Goal: Task Accomplishment & Management: Complete application form

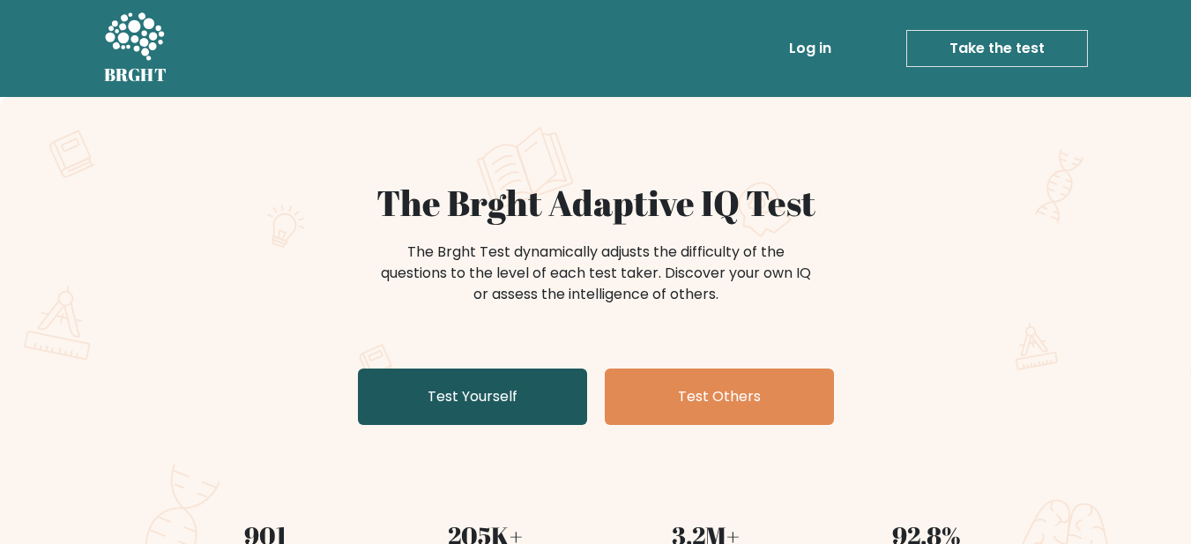
click at [490, 404] on link "Test Yourself" at bounding box center [472, 397] width 229 height 56
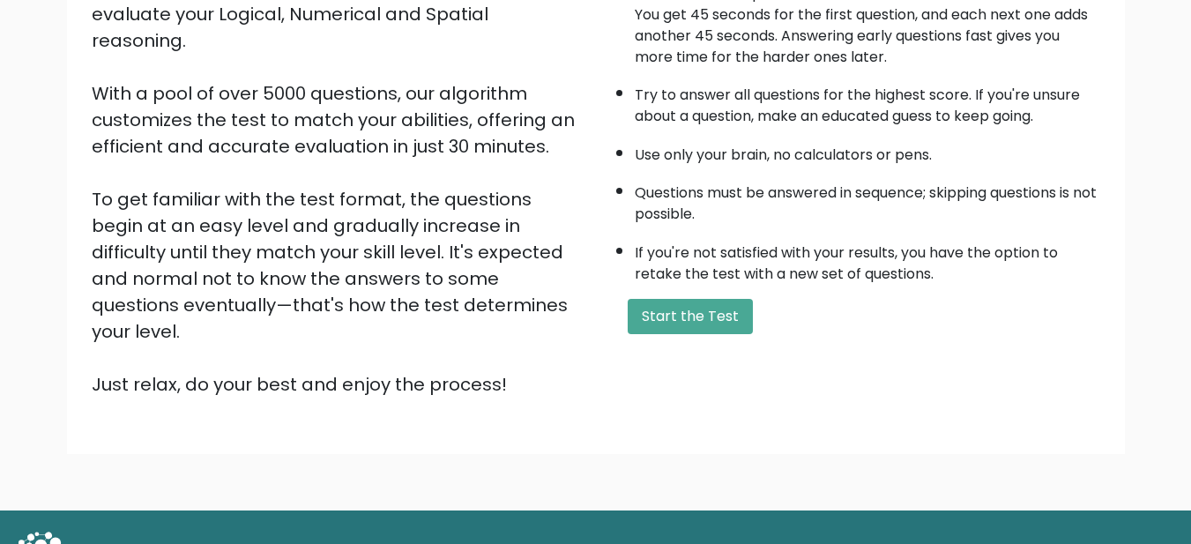
scroll to position [264, 0]
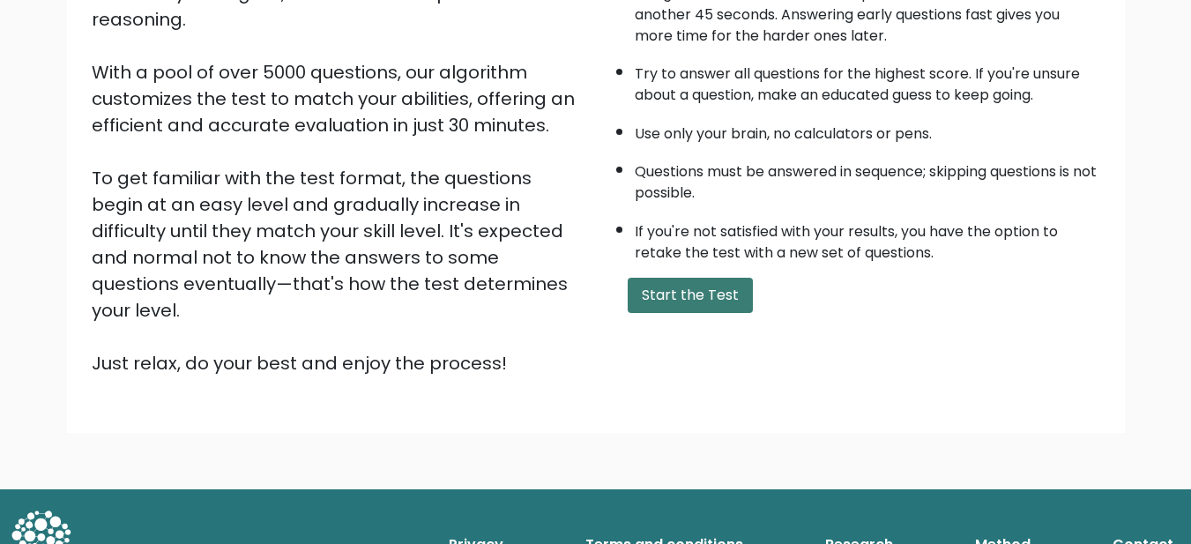
click at [655, 292] on button "Start the Test" at bounding box center [690, 295] width 125 height 35
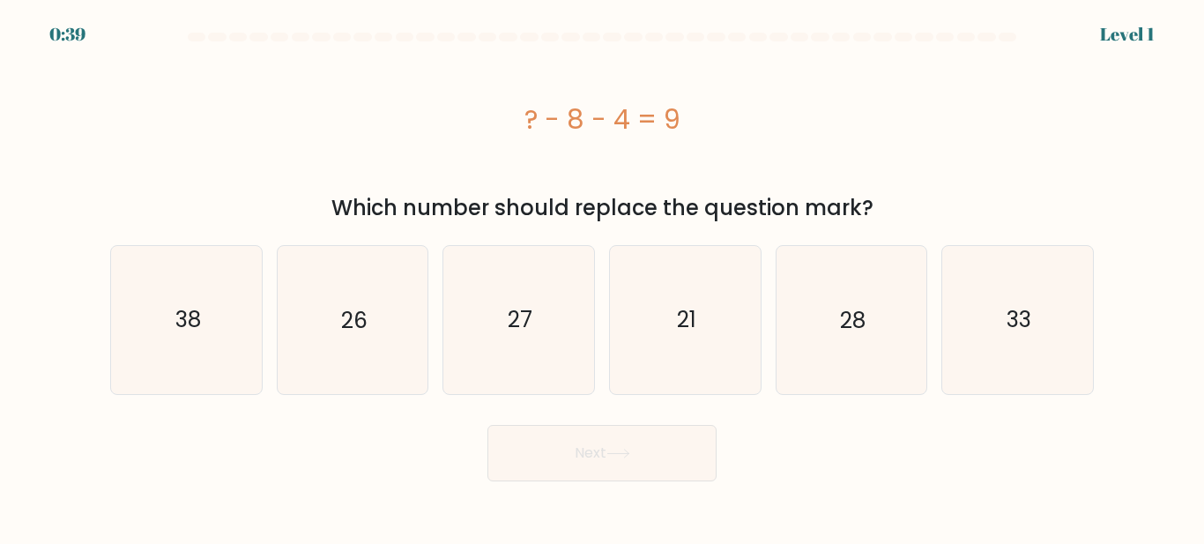
drag, startPoint x: 487, startPoint y: 149, endPoint x: 751, endPoint y: 115, distance: 266.6
click at [751, 115] on div "? - 8 - 4 = 9" at bounding box center [602, 118] width 984 height 141
copy div "? - 8 - 4 = 9"
click at [727, 318] on icon "21" at bounding box center [685, 319] width 147 height 147
click at [603, 277] on input "d. 21" at bounding box center [602, 274] width 1 height 4
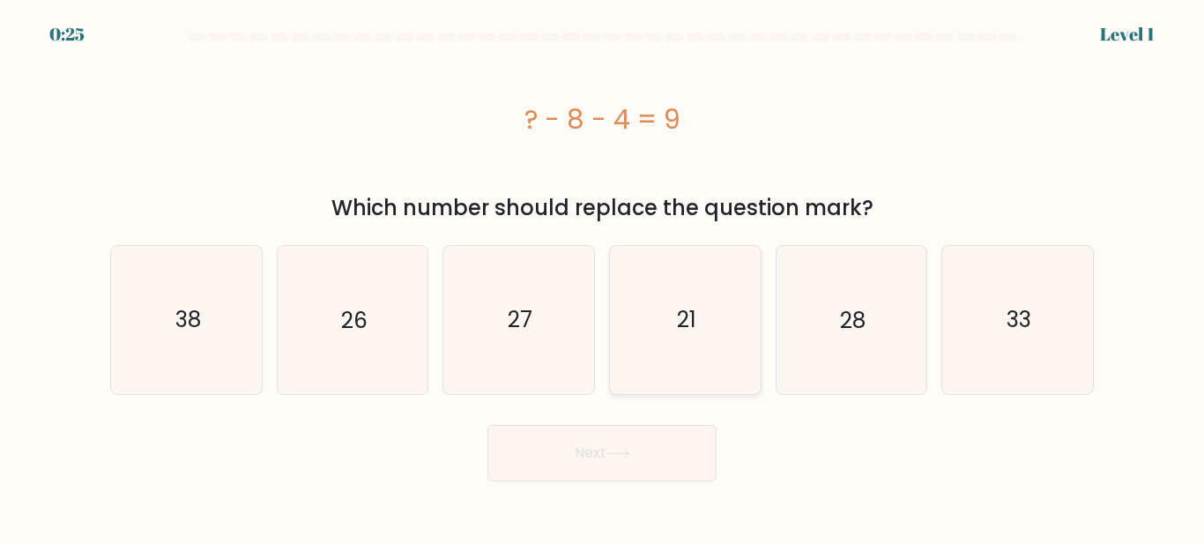
radio input "true"
click at [645, 465] on button "Next" at bounding box center [602, 453] width 229 height 56
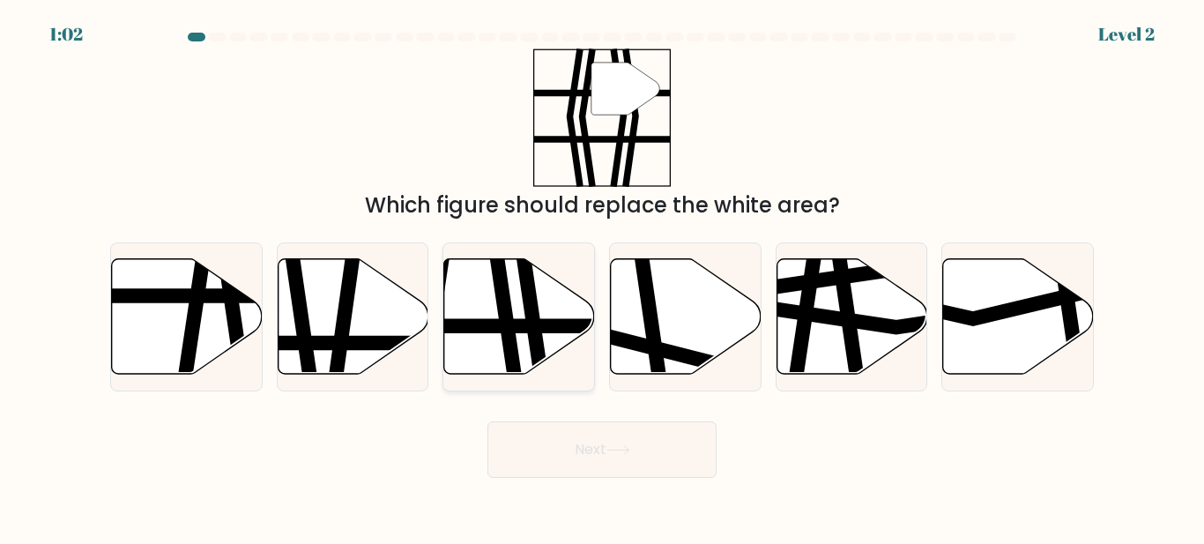
click at [503, 357] on icon at bounding box center [519, 316] width 151 height 115
click at [602, 277] on input "c." at bounding box center [602, 274] width 1 height 4
radio input "true"
click at [650, 469] on button "Next" at bounding box center [602, 449] width 229 height 56
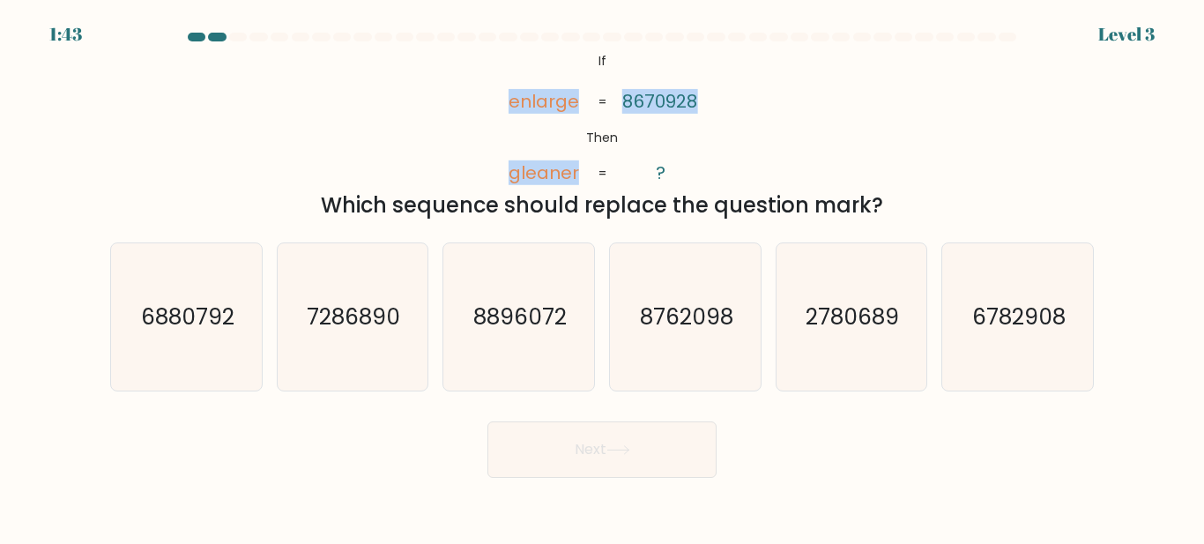
drag, startPoint x: 457, startPoint y: 93, endPoint x: 734, endPoint y: 137, distance: 280.2
click at [734, 137] on div "@import url('https://fonts.googleapis.com/css?family=Abril+Fatface:400,100,100i…" at bounding box center [602, 134] width 1005 height 173
copy icon "enlarge gleaner 8670928"
click at [889, 146] on div "@import url('https://fonts.googleapis.com/css?family=Abril+Fatface:400,100,100i…" at bounding box center [602, 134] width 1005 height 173
click at [472, 318] on icon "8896072" at bounding box center [518, 316] width 147 height 147
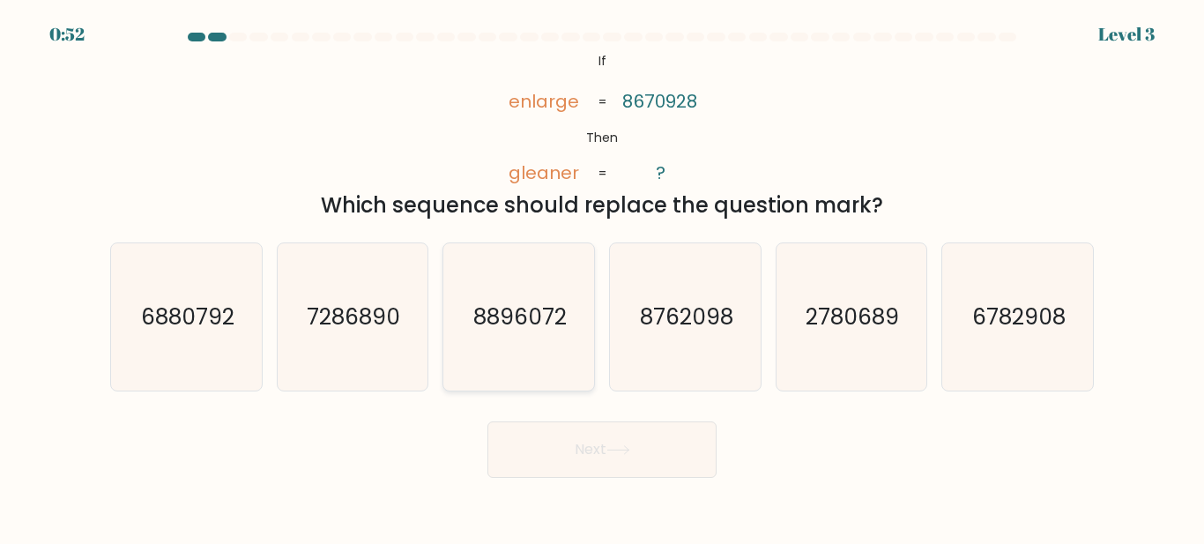
click at [602, 277] on input "c. 8896072" at bounding box center [602, 274] width 1 height 4
radio input "true"
click at [627, 447] on icon at bounding box center [619, 450] width 24 height 10
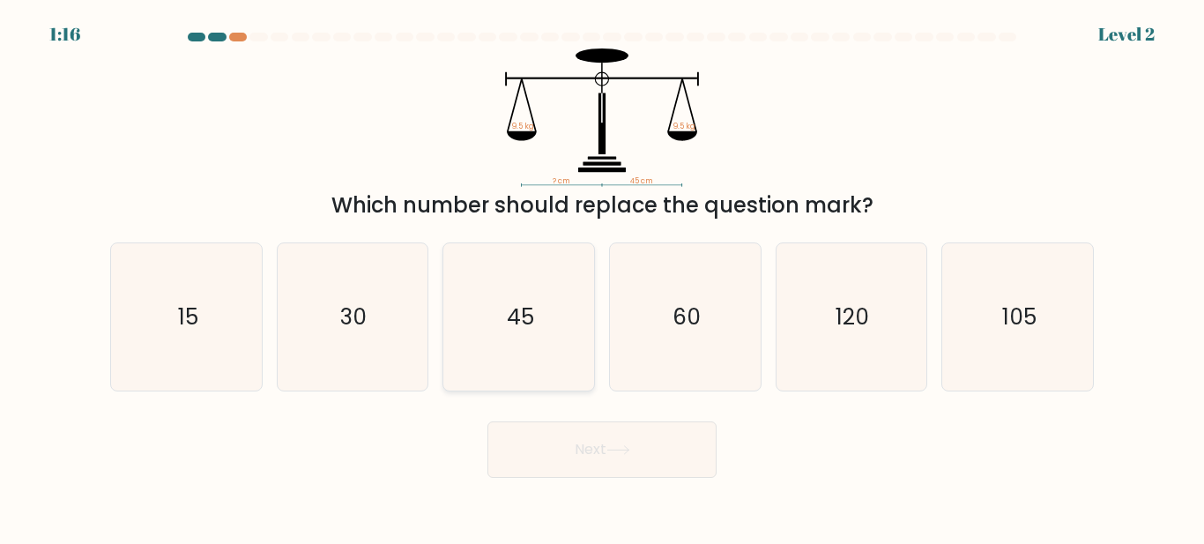
click at [519, 309] on text "45" at bounding box center [520, 317] width 27 height 31
click at [602, 277] on input "c. 45" at bounding box center [602, 274] width 1 height 4
radio input "true"
click at [588, 455] on button "Next" at bounding box center [602, 449] width 229 height 56
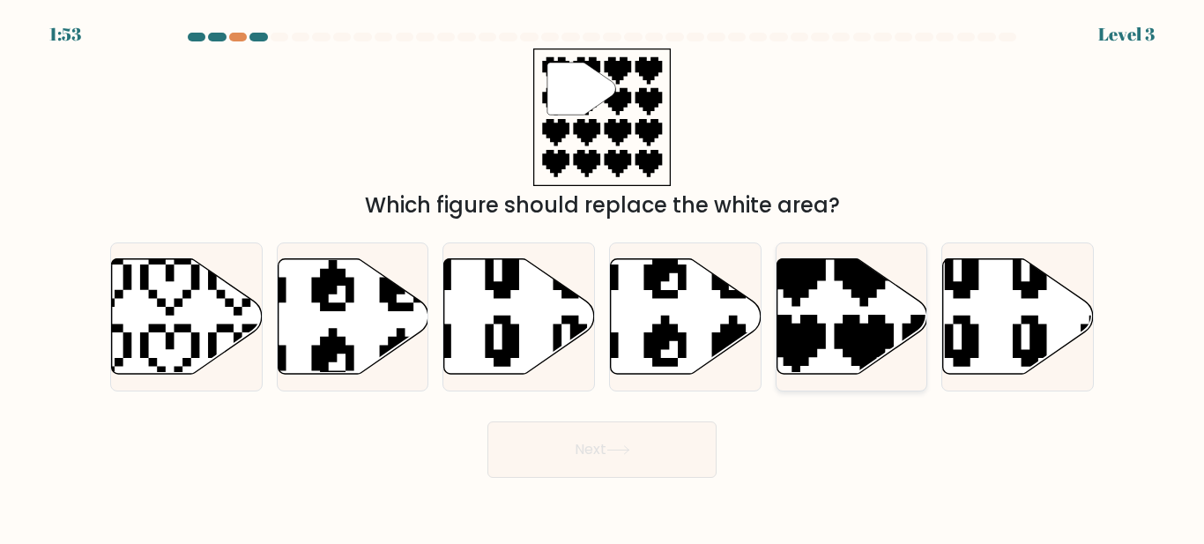
click at [846, 310] on icon at bounding box center [852, 316] width 151 height 115
click at [603, 277] on input "e." at bounding box center [602, 274] width 1 height 4
radio input "true"
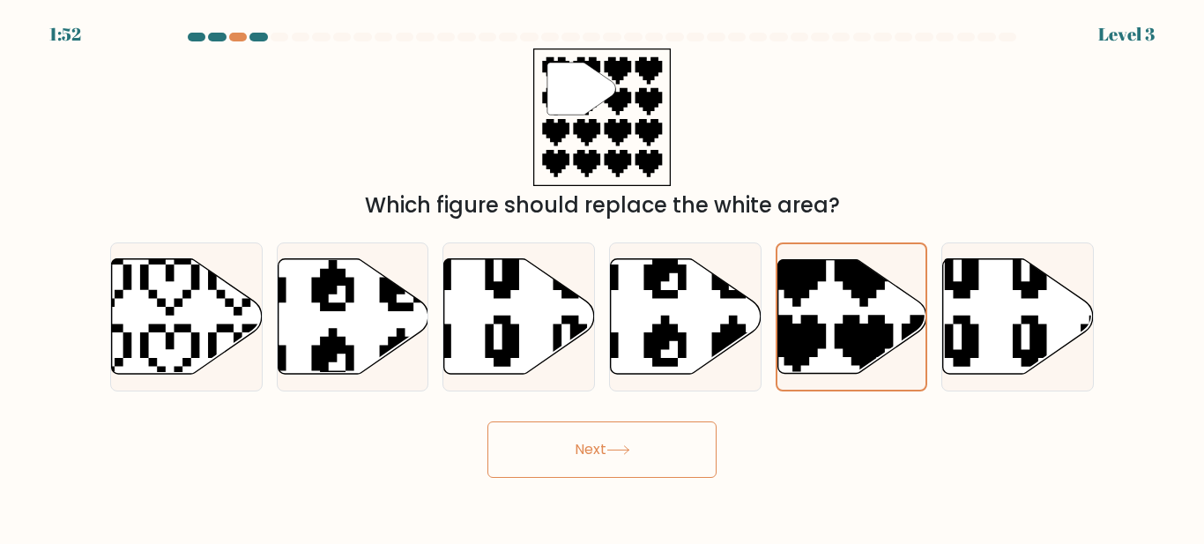
click at [659, 459] on button "Next" at bounding box center [602, 449] width 229 height 56
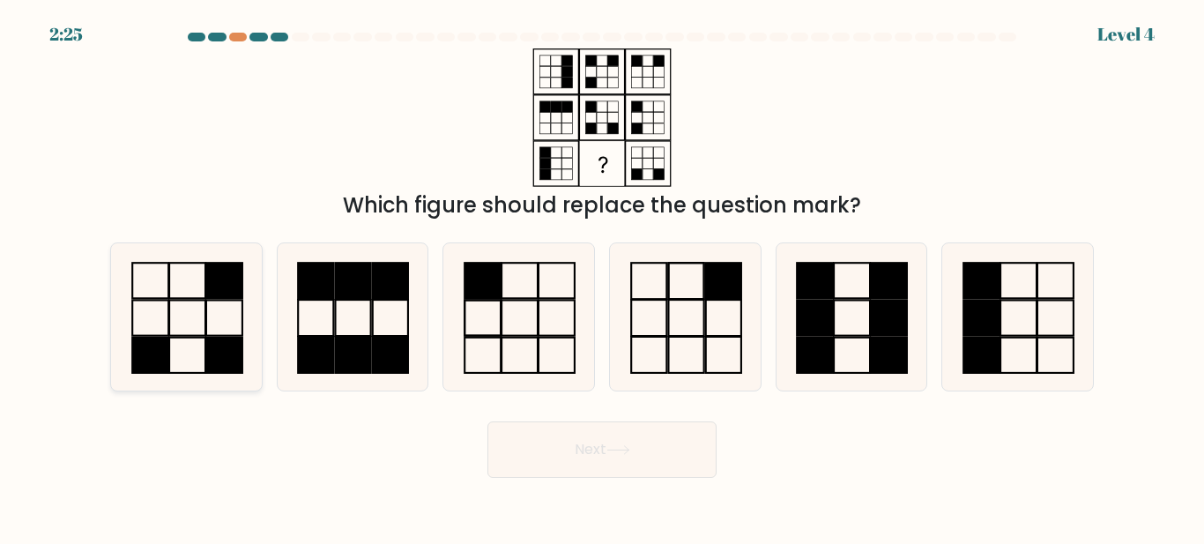
click at [212, 314] on icon at bounding box center [186, 316] width 147 height 147
click at [602, 277] on input "a." at bounding box center [602, 274] width 1 height 4
radio input "true"
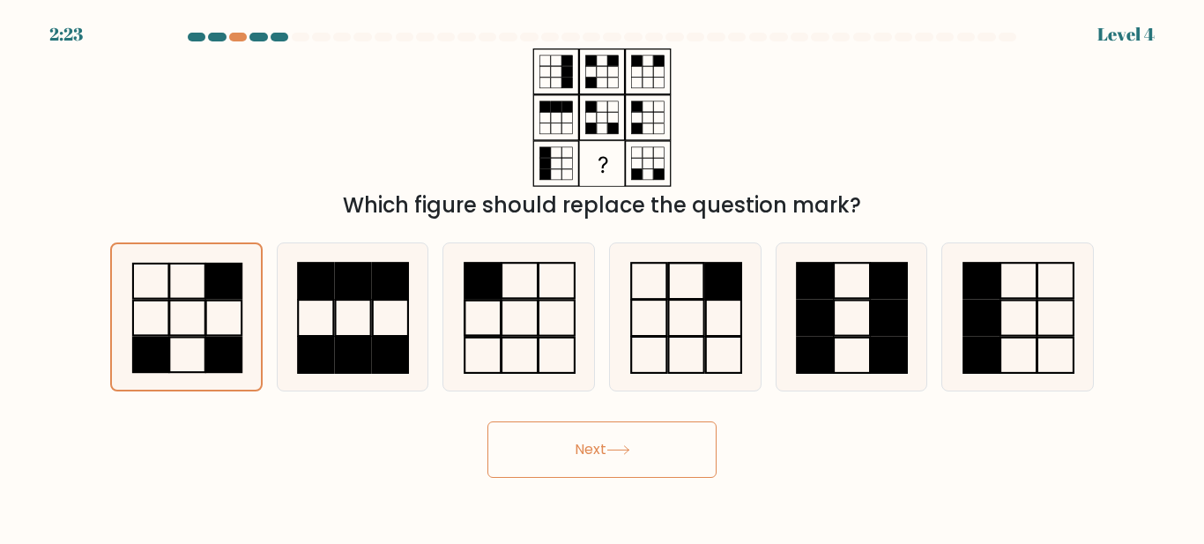
click at [585, 448] on button "Next" at bounding box center [602, 449] width 229 height 56
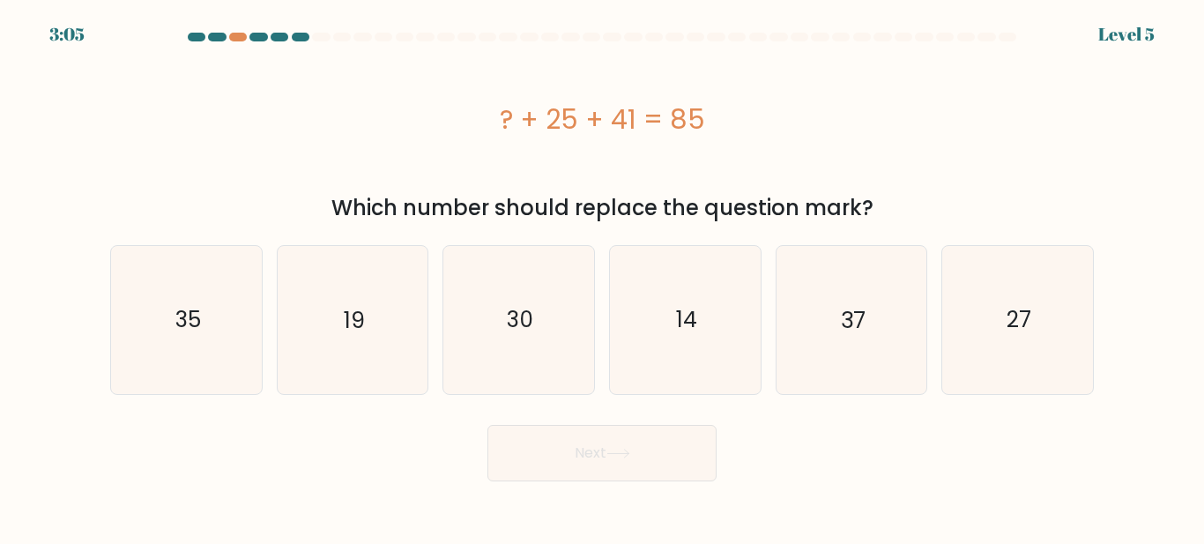
drag, startPoint x: 481, startPoint y: 120, endPoint x: 779, endPoint y: 111, distance: 297.3
click at [779, 111] on div "? + 25 + 41 = 85" at bounding box center [602, 120] width 984 height 40
copy div "? + 25 + 41 = 85"
drag, startPoint x: 324, startPoint y: 361, endPoint x: 339, endPoint y: 364, distance: 16.3
click at [325, 359] on icon "19" at bounding box center [352, 319] width 147 height 147
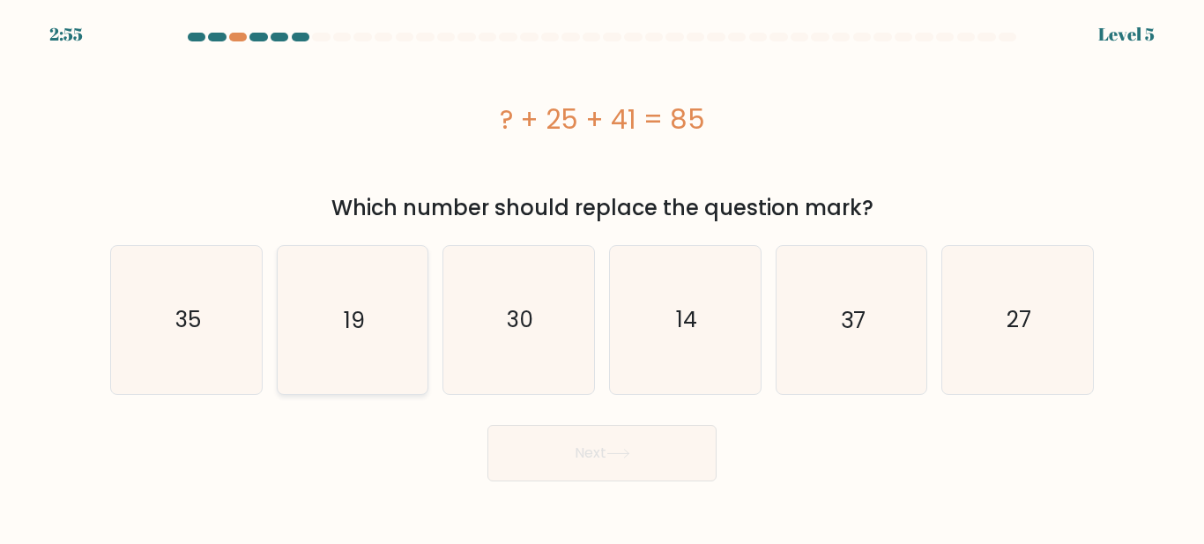
click at [602, 277] on input "b. 19" at bounding box center [602, 274] width 1 height 4
radio input "true"
click at [616, 445] on button "Next" at bounding box center [602, 453] width 229 height 56
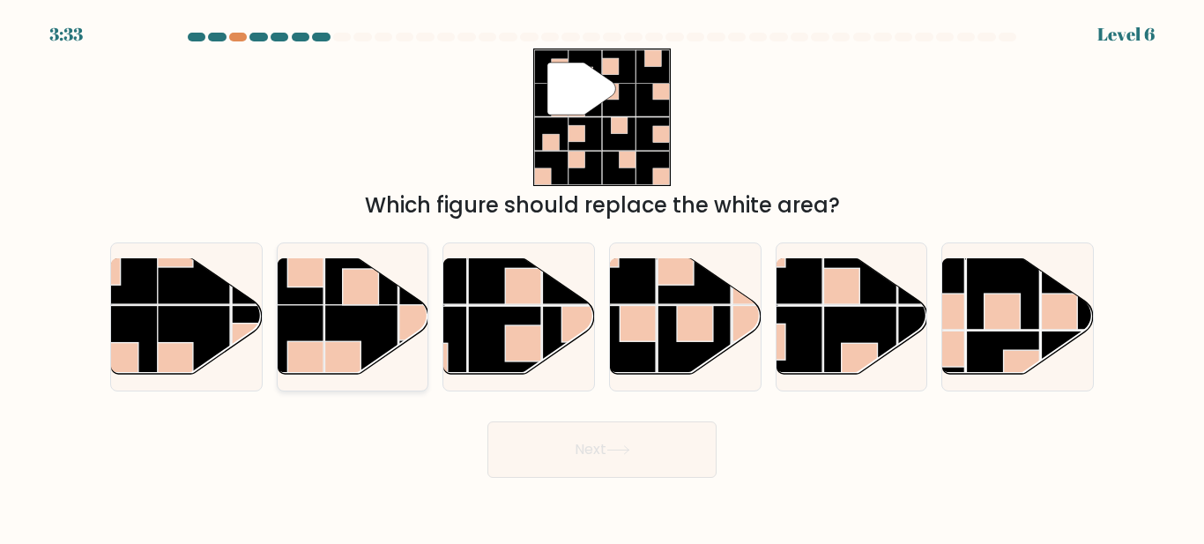
click at [323, 322] on rect at bounding box center [286, 340] width 73 height 73
click at [602, 277] on input "b." at bounding box center [602, 274] width 1 height 4
radio input "true"
click at [593, 457] on button "Next" at bounding box center [602, 449] width 229 height 56
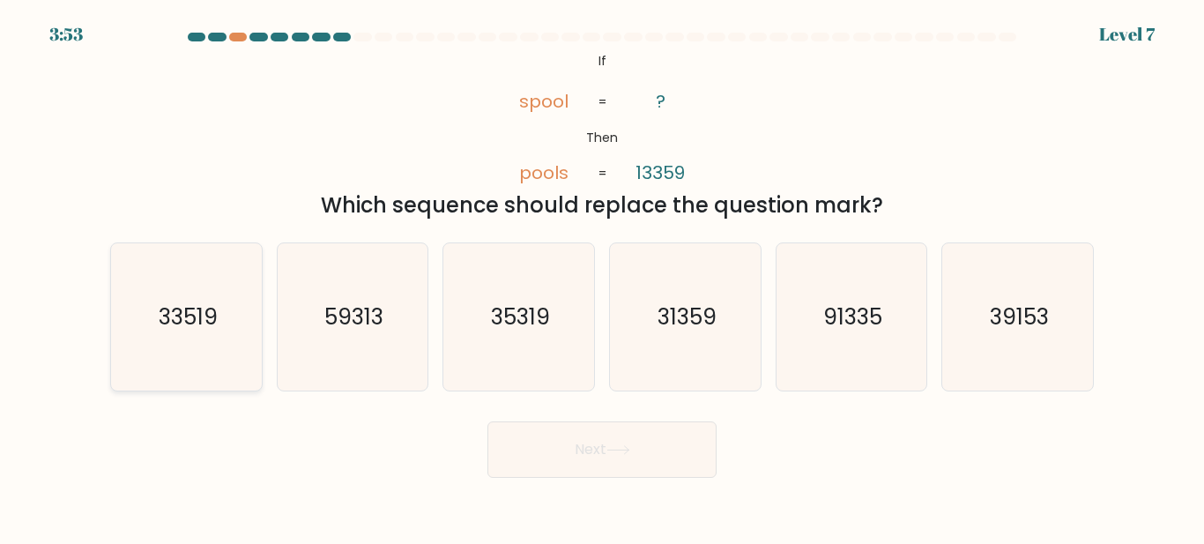
click at [196, 326] on text "33519" at bounding box center [187, 317] width 59 height 31
click at [602, 277] on input "a. 33519" at bounding box center [602, 274] width 1 height 4
radio input "true"
click at [859, 334] on icon "91335" at bounding box center [851, 316] width 147 height 147
click at [603, 277] on input "e. 91335" at bounding box center [602, 274] width 1 height 4
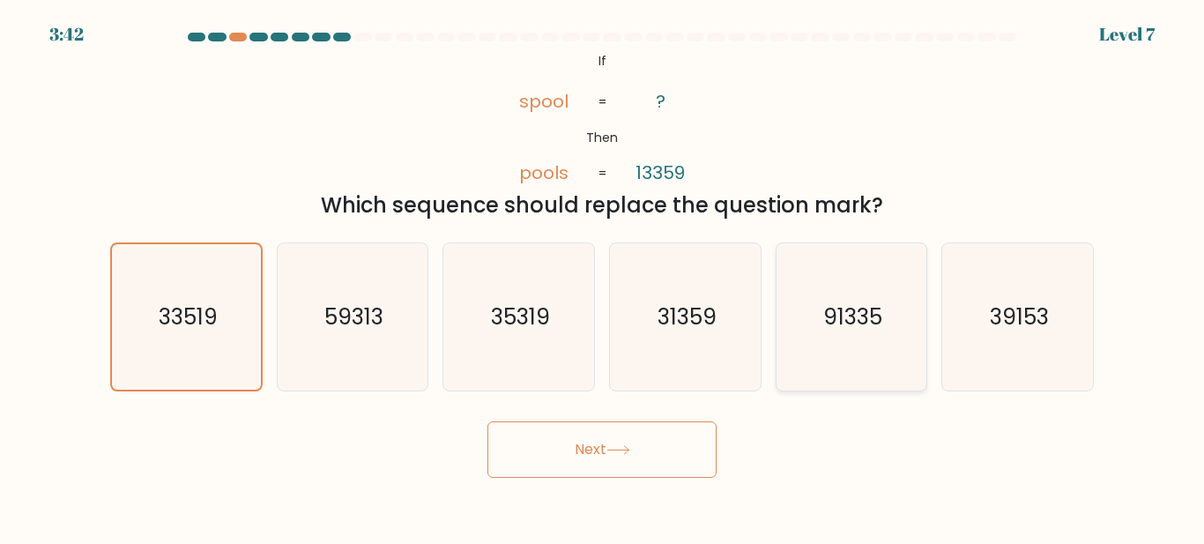
radio input "true"
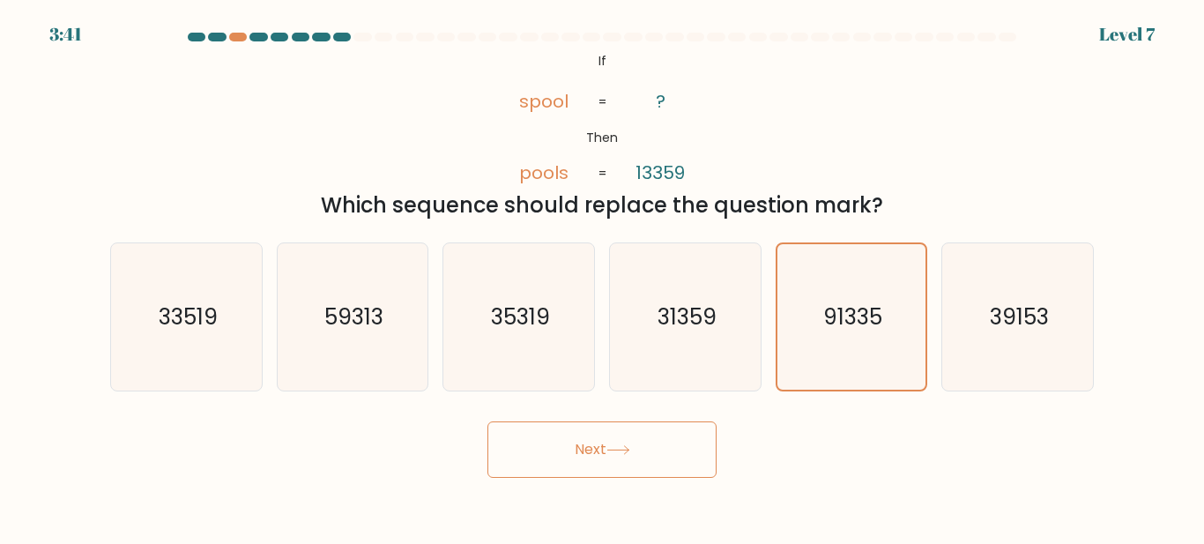
click at [573, 444] on button "Next" at bounding box center [602, 449] width 229 height 56
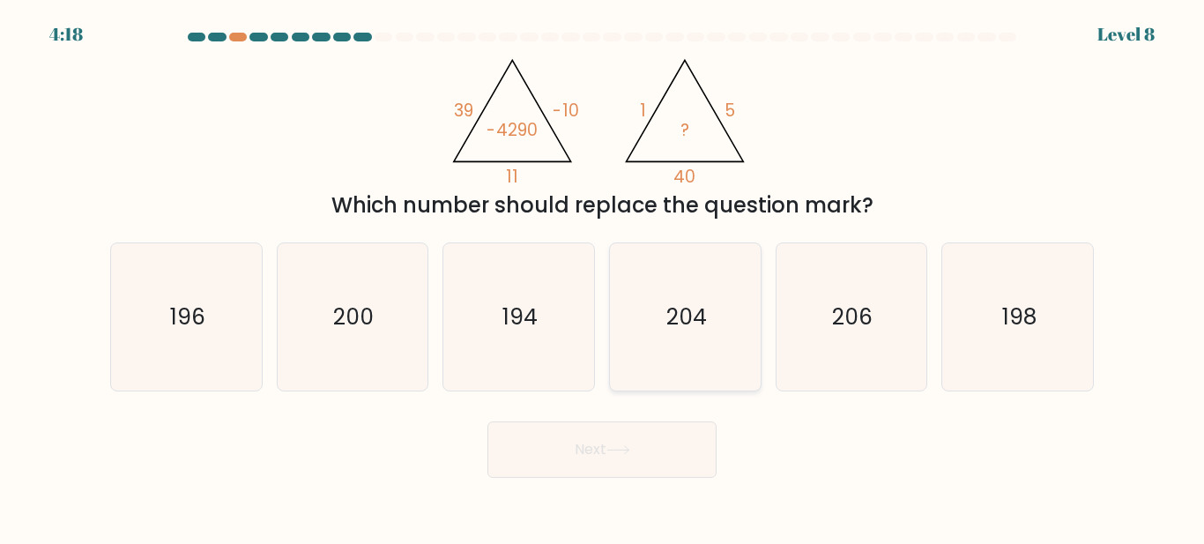
click at [672, 323] on text "204" at bounding box center [687, 317] width 41 height 31
click at [603, 277] on input "d. 204" at bounding box center [602, 274] width 1 height 4
radio input "true"
click at [637, 459] on button "Next" at bounding box center [602, 449] width 229 height 56
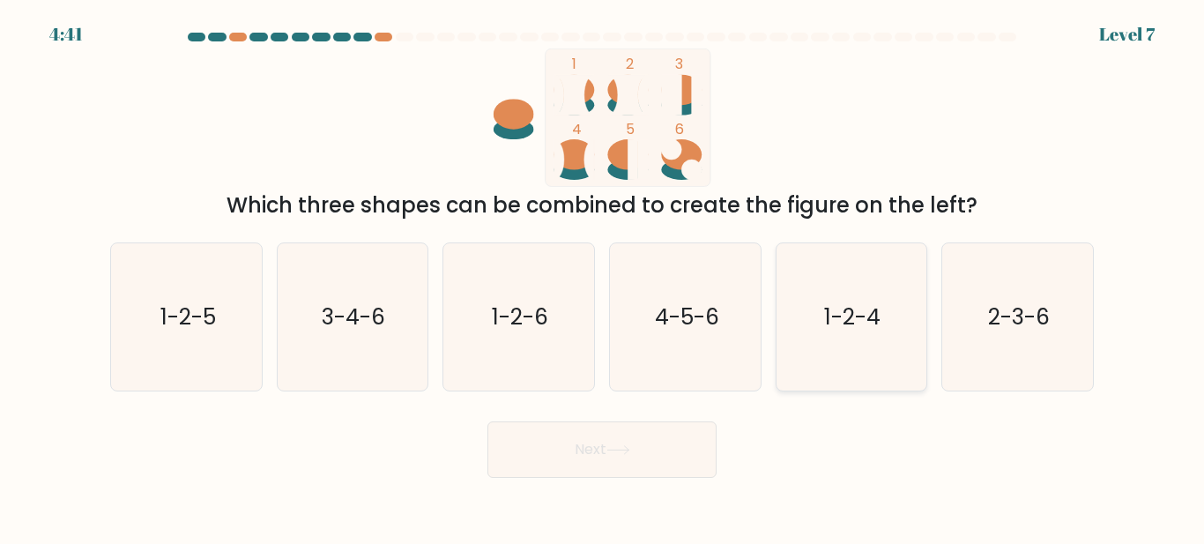
click at [858, 302] on text "1-2-4" at bounding box center [853, 317] width 56 height 31
click at [603, 277] on input "e. 1-2-4" at bounding box center [602, 274] width 1 height 4
radio input "true"
click at [615, 452] on icon at bounding box center [619, 450] width 24 height 10
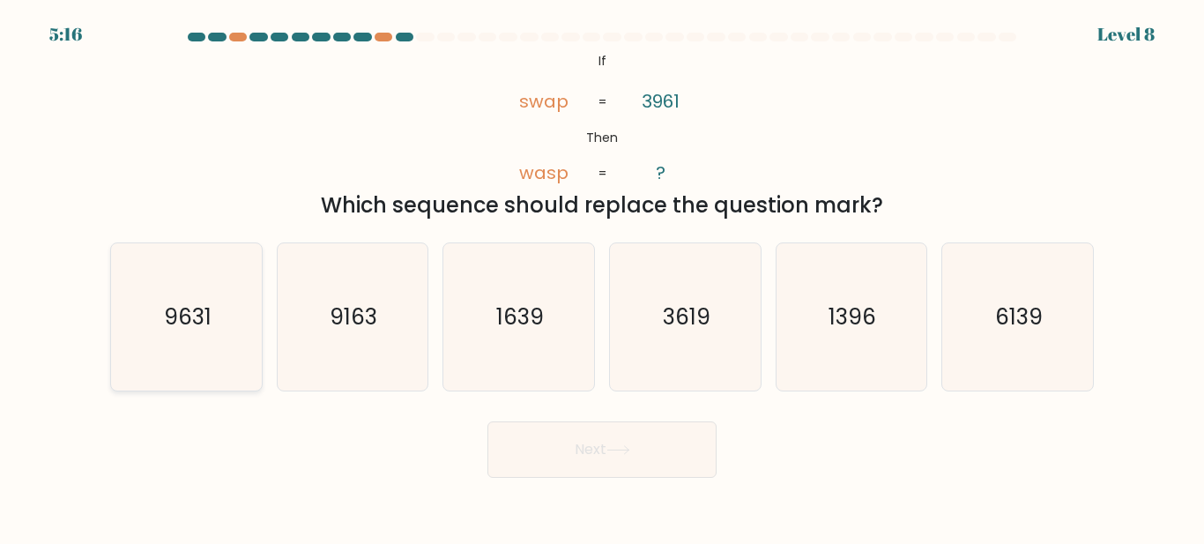
click at [227, 338] on icon "9631" at bounding box center [186, 316] width 147 height 147
click at [602, 277] on input "a. 9631" at bounding box center [602, 274] width 1 height 4
radio input "true"
click at [592, 456] on button "Next" at bounding box center [602, 449] width 229 height 56
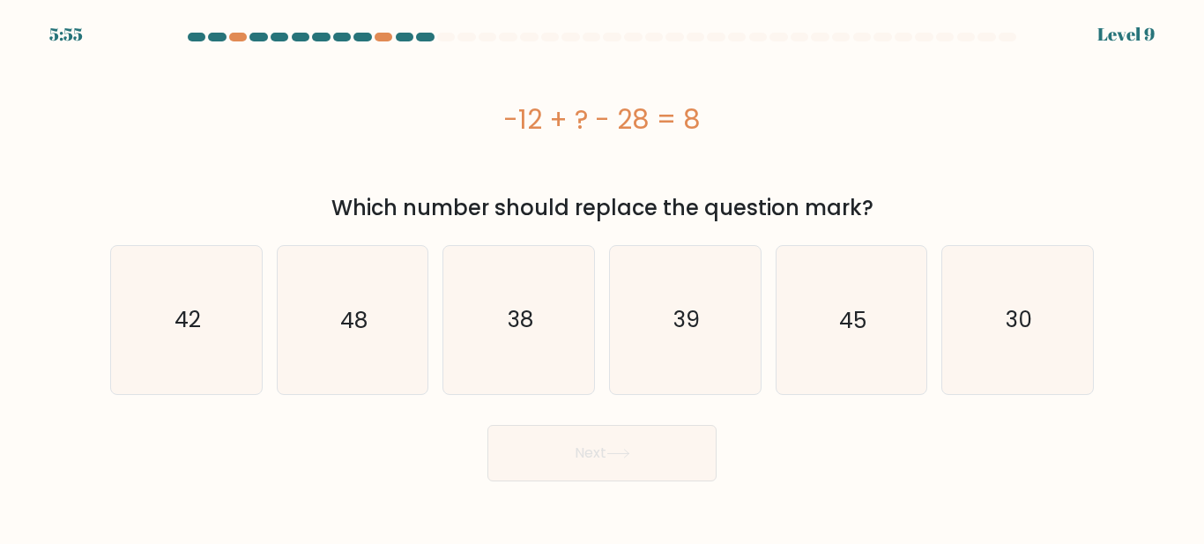
drag, startPoint x: 547, startPoint y: 121, endPoint x: 874, endPoint y: 106, distance: 327.4
click at [874, 106] on div "-12 + ? - 28 = 8" at bounding box center [602, 120] width 984 height 40
copy div "-12 + ? - 28 = 8"
click at [342, 300] on icon "48" at bounding box center [352, 319] width 147 height 147
click at [602, 277] on input "b. 48" at bounding box center [602, 274] width 1 height 4
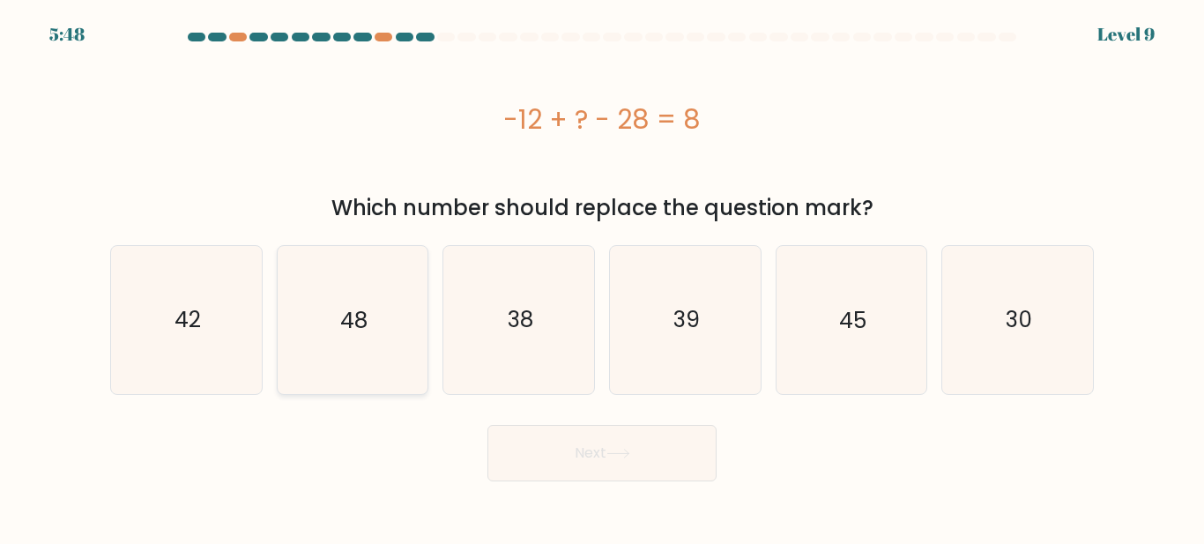
radio input "true"
drag, startPoint x: 599, startPoint y: 446, endPoint x: 615, endPoint y: 446, distance: 16.8
click at [600, 446] on button "Next" at bounding box center [602, 453] width 229 height 56
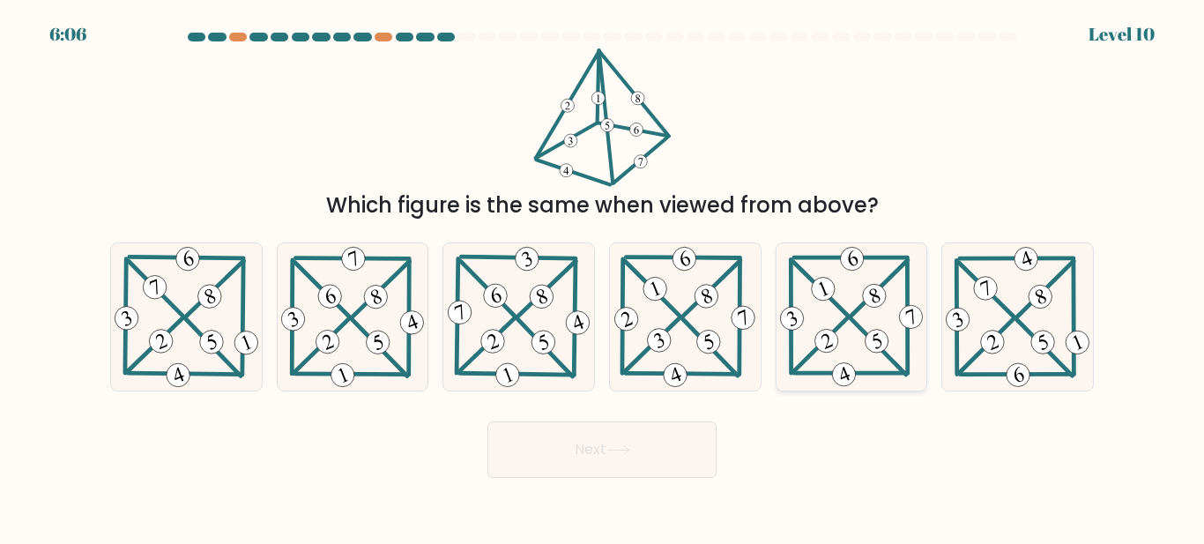
click at [831, 302] on 597 at bounding box center [820, 289] width 55 height 54
click at [603, 277] on input "e." at bounding box center [602, 274] width 1 height 4
radio input "true"
click at [631, 464] on button "Next" at bounding box center [602, 449] width 229 height 56
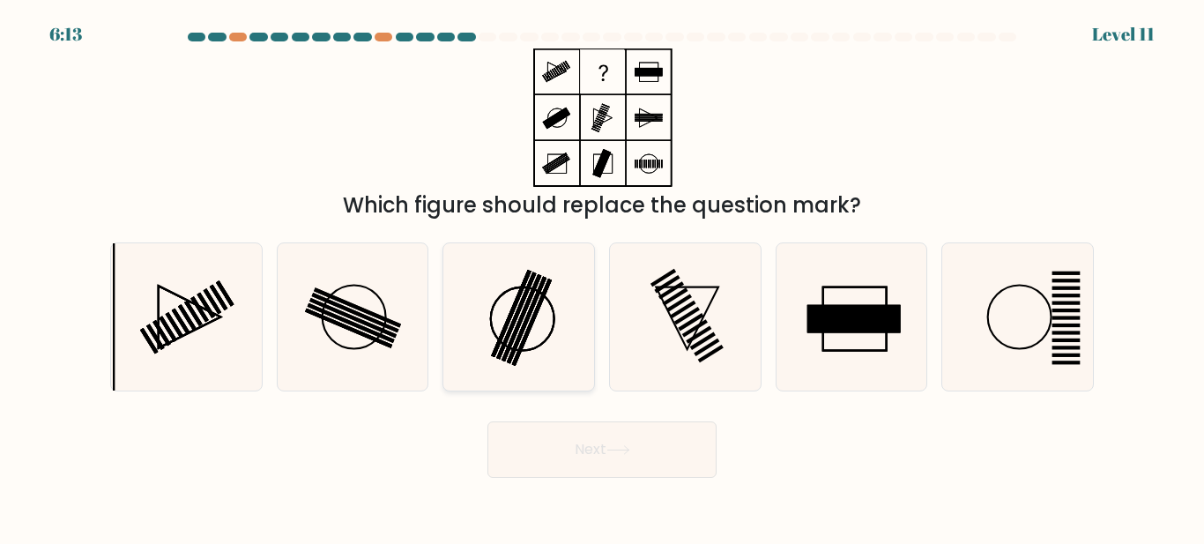
click at [537, 317] on icon at bounding box center [518, 316] width 147 height 147
click at [602, 277] on input "c." at bounding box center [602, 274] width 1 height 4
radio input "true"
drag, startPoint x: 617, startPoint y: 467, endPoint x: 630, endPoint y: 467, distance: 13.2
click at [618, 467] on button "Next" at bounding box center [602, 449] width 229 height 56
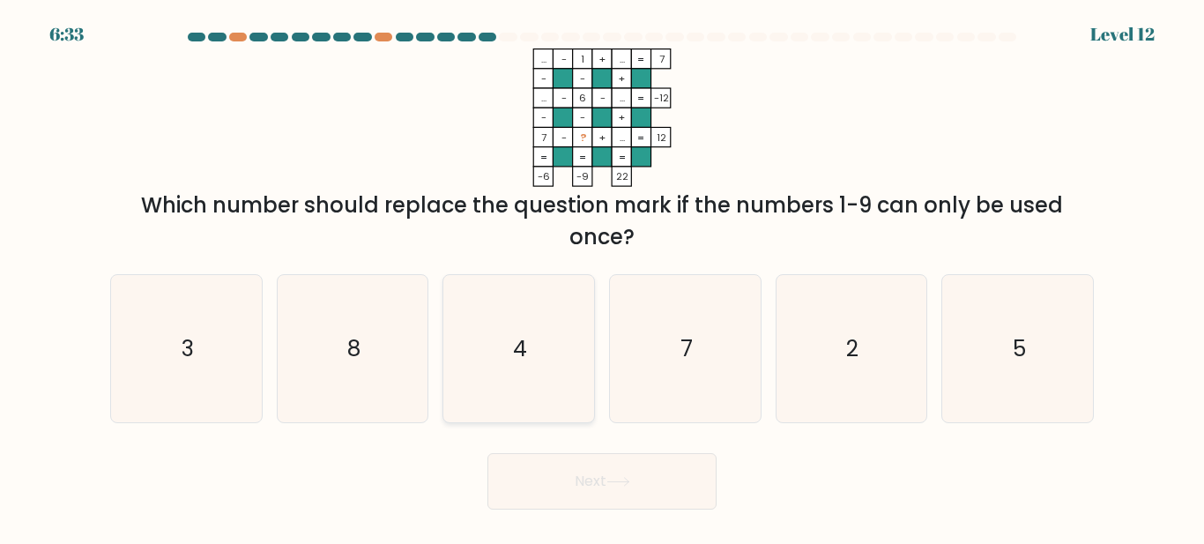
drag, startPoint x: 543, startPoint y: 325, endPoint x: 541, endPoint y: 340, distance: 15.1
click at [542, 326] on icon "4" at bounding box center [518, 348] width 147 height 147
click at [602, 277] on input "c. 4" at bounding box center [602, 274] width 1 height 4
radio input "true"
click at [591, 481] on button "Next" at bounding box center [602, 481] width 229 height 56
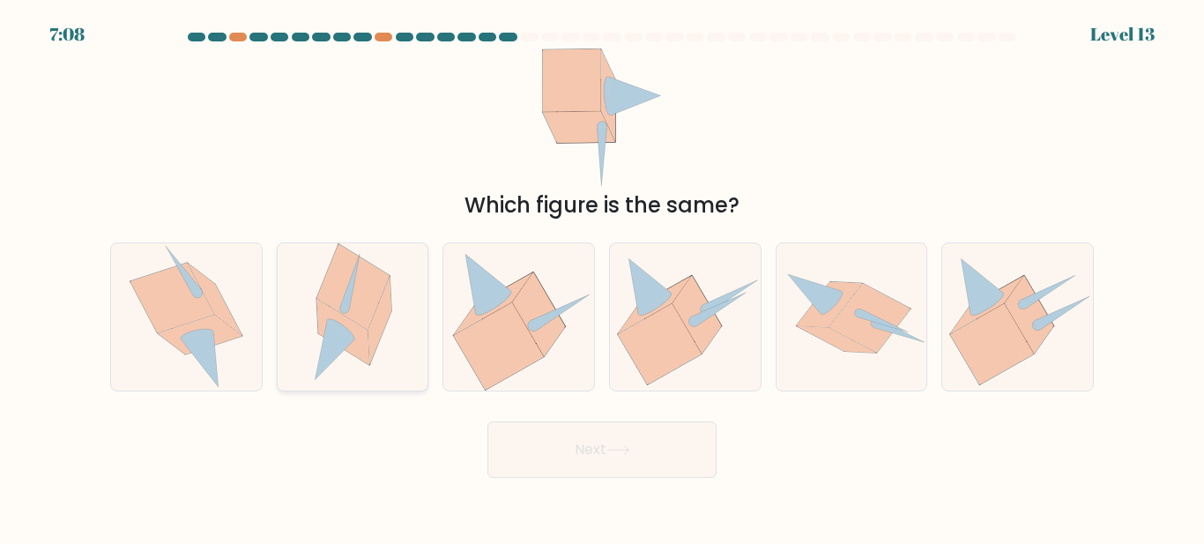
click at [345, 339] on icon at bounding box center [334, 350] width 39 height 60
click at [602, 277] on input "b." at bounding box center [602, 274] width 1 height 4
radio input "true"
click at [643, 486] on body "7:07 Level 13" at bounding box center [602, 272] width 1204 height 544
click at [639, 451] on button "Next" at bounding box center [602, 449] width 229 height 56
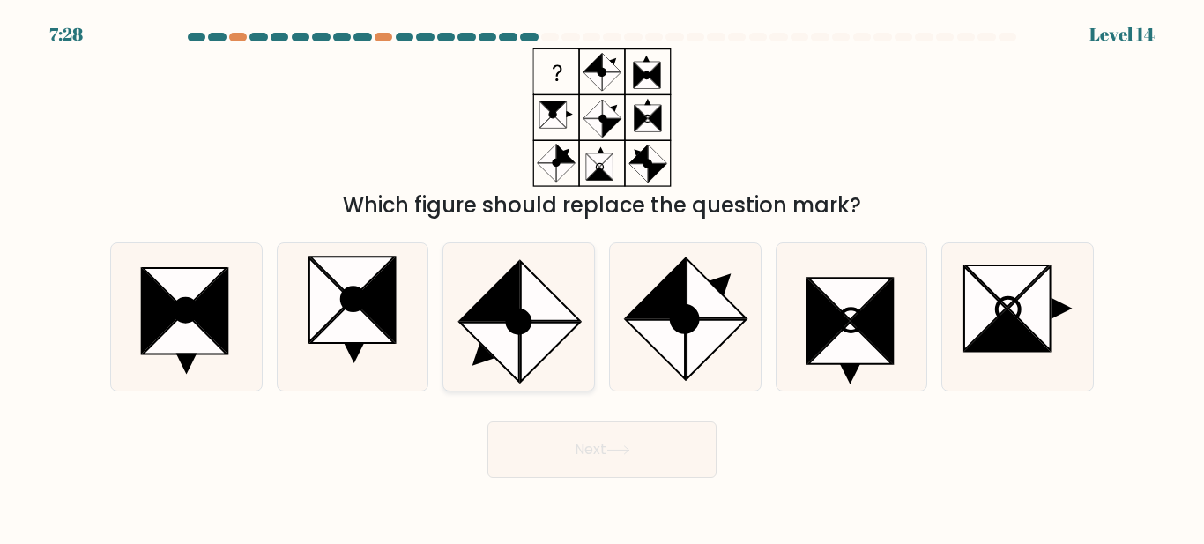
click at [518, 310] on icon at bounding box center [519, 321] width 23 height 23
click at [602, 277] on input "c." at bounding box center [602, 274] width 1 height 4
radio input "true"
click at [594, 443] on button "Next" at bounding box center [602, 449] width 229 height 56
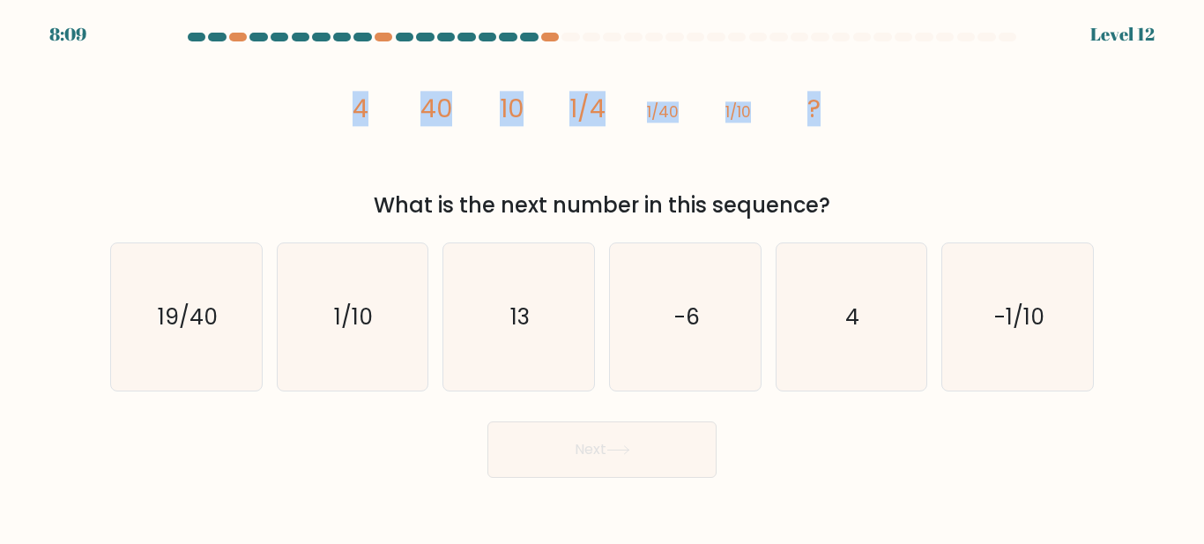
drag, startPoint x: 317, startPoint y: 86, endPoint x: 905, endPoint y: 144, distance: 590.9
click at [905, 144] on div "image/svg+xml 4 40 10 1/4 1/40 1/10 ? What is the next number in this sequence?" at bounding box center [602, 134] width 1005 height 173
copy g "4 40 10 1/4 1/40 1/10 ?"
click at [853, 337] on icon "4" at bounding box center [851, 316] width 147 height 147
click at [603, 277] on input "e. 4" at bounding box center [602, 274] width 1 height 4
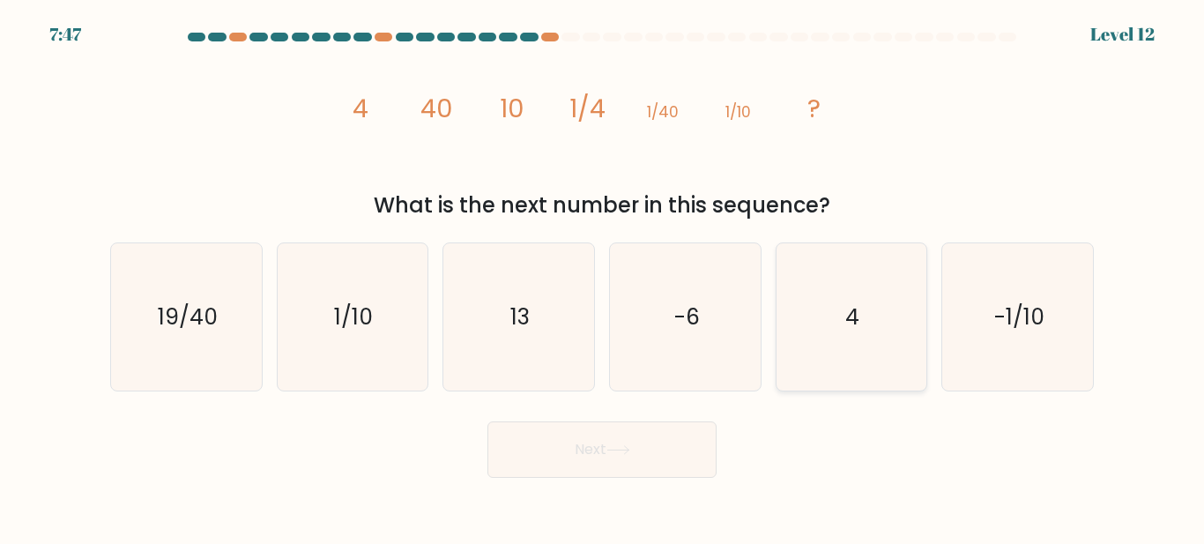
radio input "true"
click at [629, 448] on icon at bounding box center [619, 450] width 24 height 10
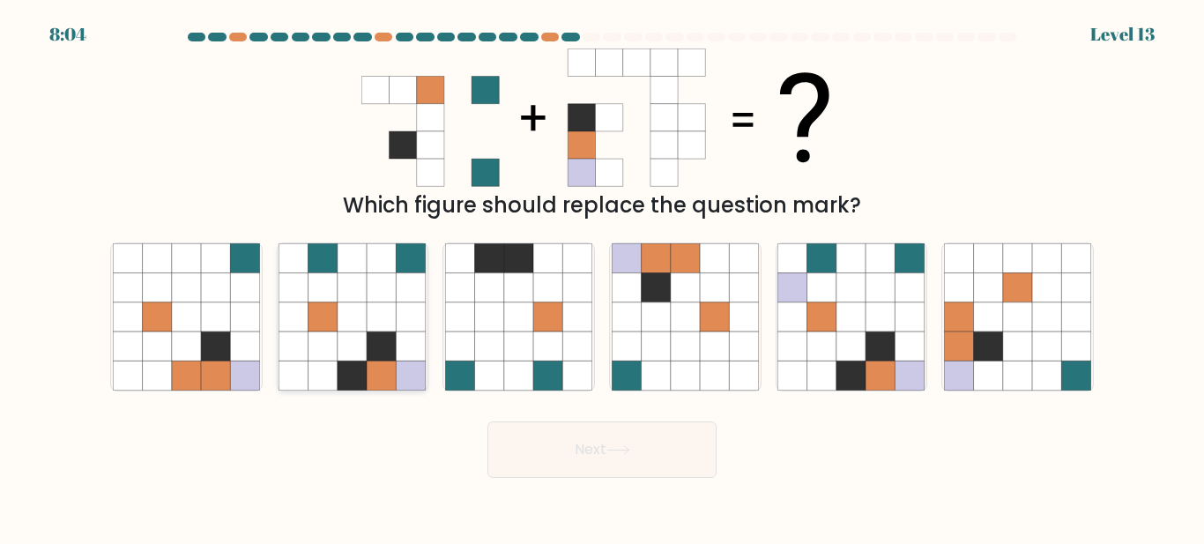
click at [383, 307] on icon at bounding box center [382, 316] width 29 height 29
click at [602, 277] on input "b." at bounding box center [602, 274] width 1 height 4
radio input "true"
click at [605, 454] on button "Next" at bounding box center [602, 449] width 229 height 56
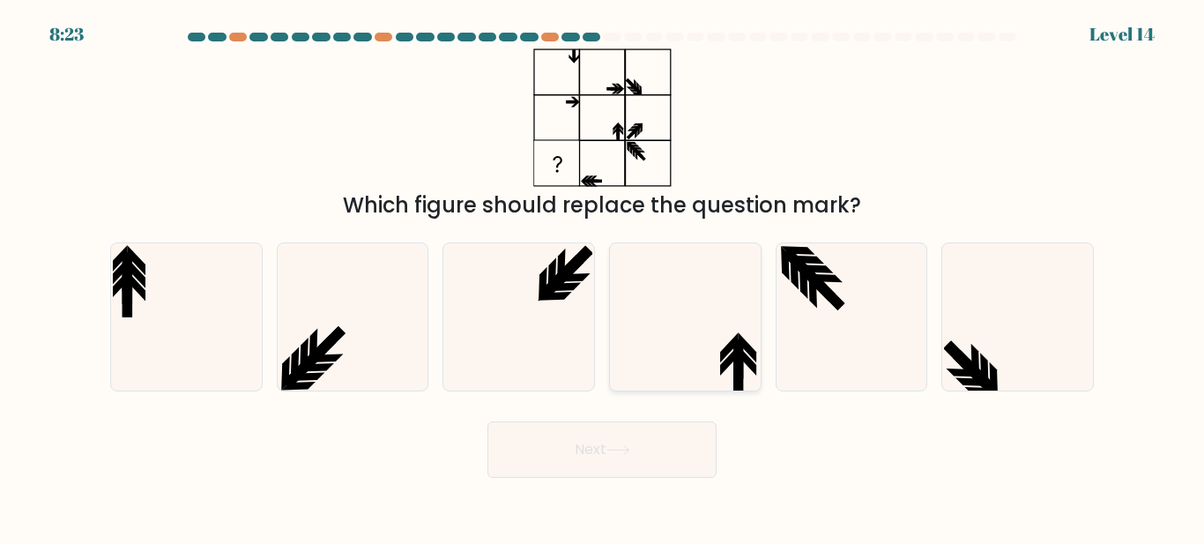
click at [713, 330] on icon at bounding box center [685, 316] width 147 height 147
click at [603, 277] on input "d." at bounding box center [602, 274] width 1 height 4
radio input "true"
click at [630, 464] on button "Next" at bounding box center [602, 449] width 229 height 56
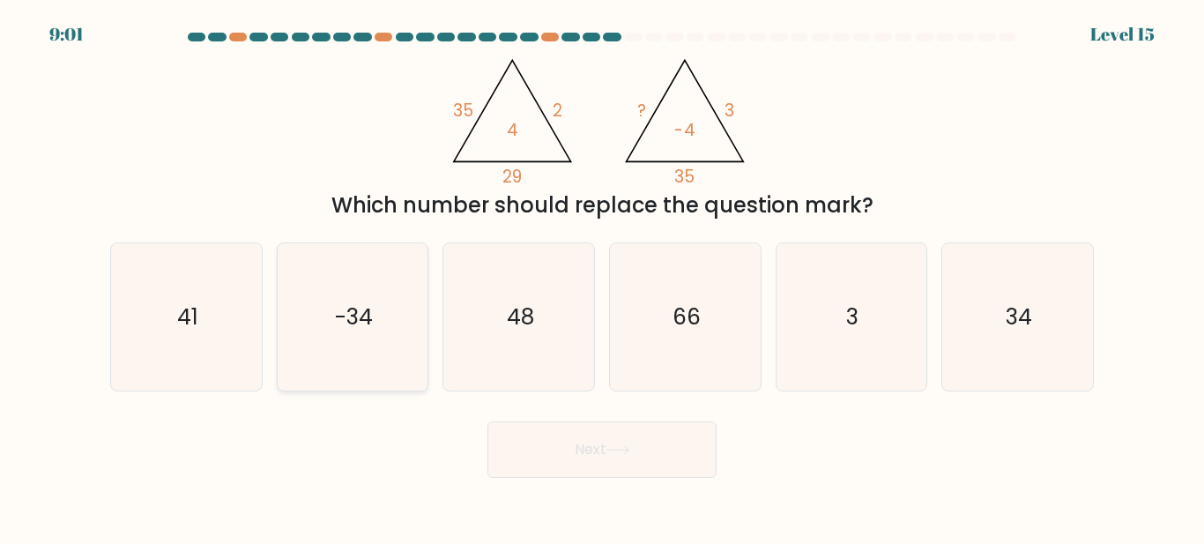
click at [345, 328] on text "-34" at bounding box center [354, 317] width 38 height 31
click at [602, 277] on input "b. -34" at bounding box center [602, 274] width 1 height 4
radio input "true"
click at [590, 436] on button "Next" at bounding box center [602, 449] width 229 height 56
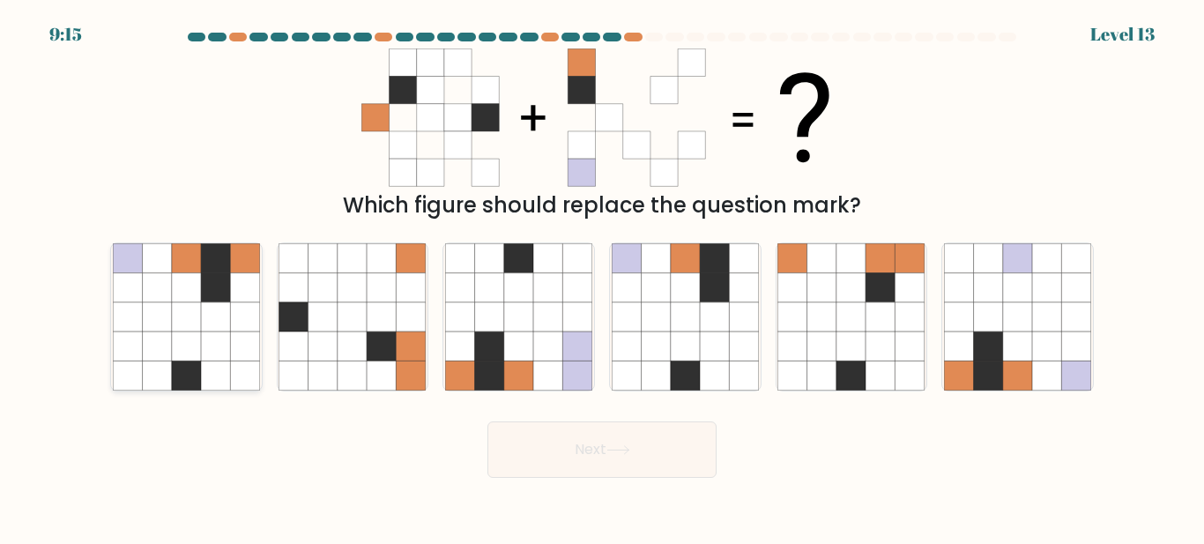
click at [161, 300] on icon at bounding box center [156, 287] width 29 height 29
click at [602, 277] on input "a." at bounding box center [602, 274] width 1 height 4
radio input "true"
click at [610, 451] on button "Next" at bounding box center [602, 449] width 229 height 56
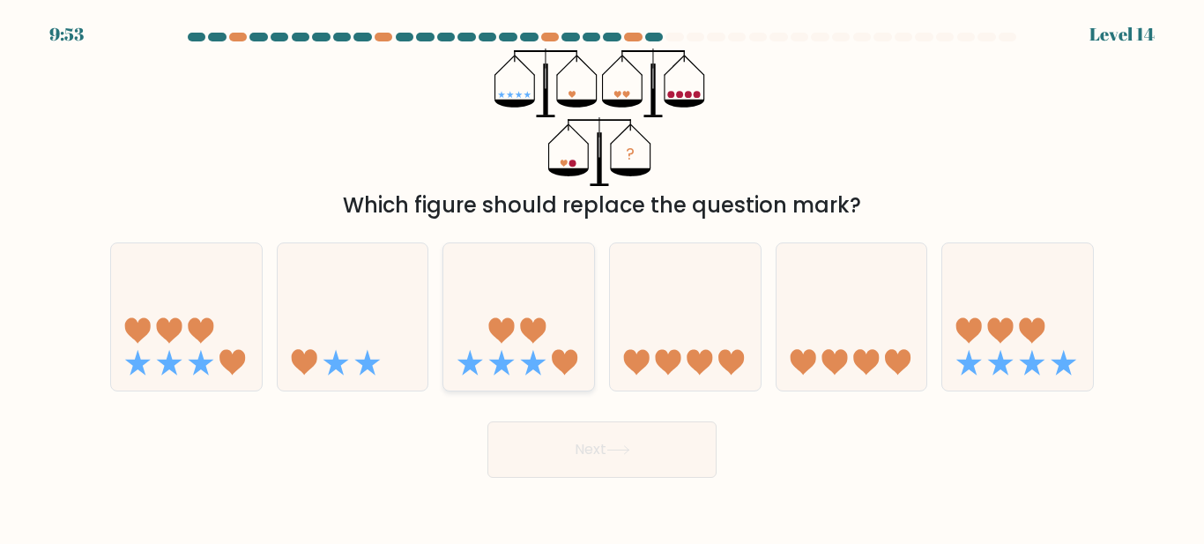
drag, startPoint x: 381, startPoint y: 326, endPoint x: 455, endPoint y: 369, distance: 85.3
click at [381, 327] on icon at bounding box center [353, 317] width 151 height 124
click at [602, 277] on input "b." at bounding box center [602, 274] width 1 height 4
radio input "true"
click at [625, 463] on button "Next" at bounding box center [602, 449] width 229 height 56
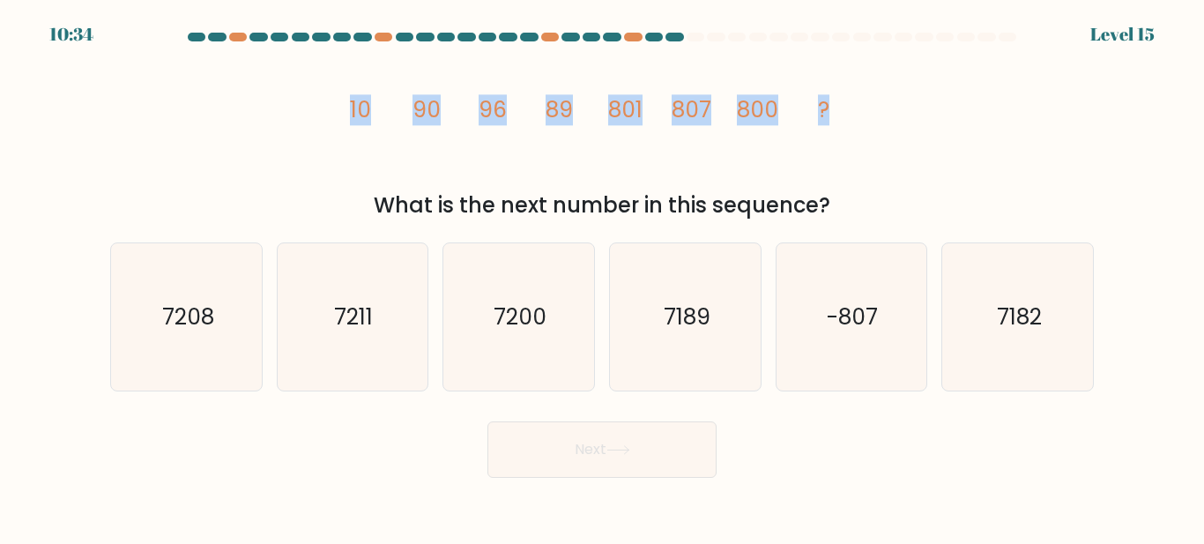
drag, startPoint x: 428, startPoint y: 106, endPoint x: 899, endPoint y: 109, distance: 470.8
click at [899, 109] on div "image/svg+xml 10 90 96 89 801 807 800 ? What is the next number in this sequenc…" at bounding box center [602, 134] width 1005 height 173
copy g "10 90 96 89 801 807 800 ?"
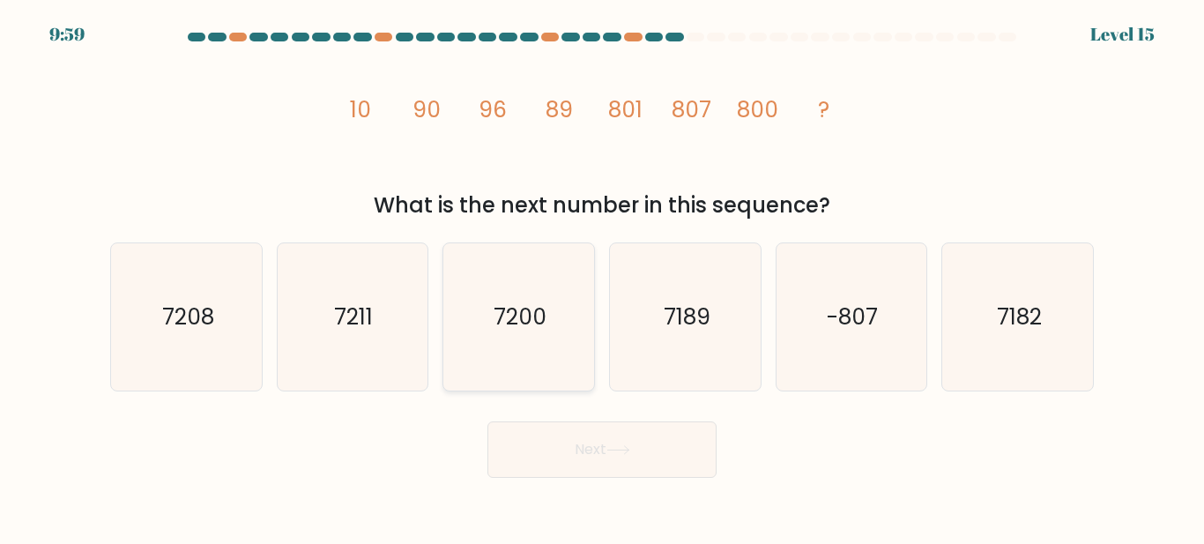
click at [518, 309] on text "7200" at bounding box center [520, 317] width 53 height 31
click at [602, 277] on input "c. 7200" at bounding box center [602, 274] width 1 height 4
radio input "true"
click at [618, 447] on icon at bounding box center [619, 450] width 24 height 10
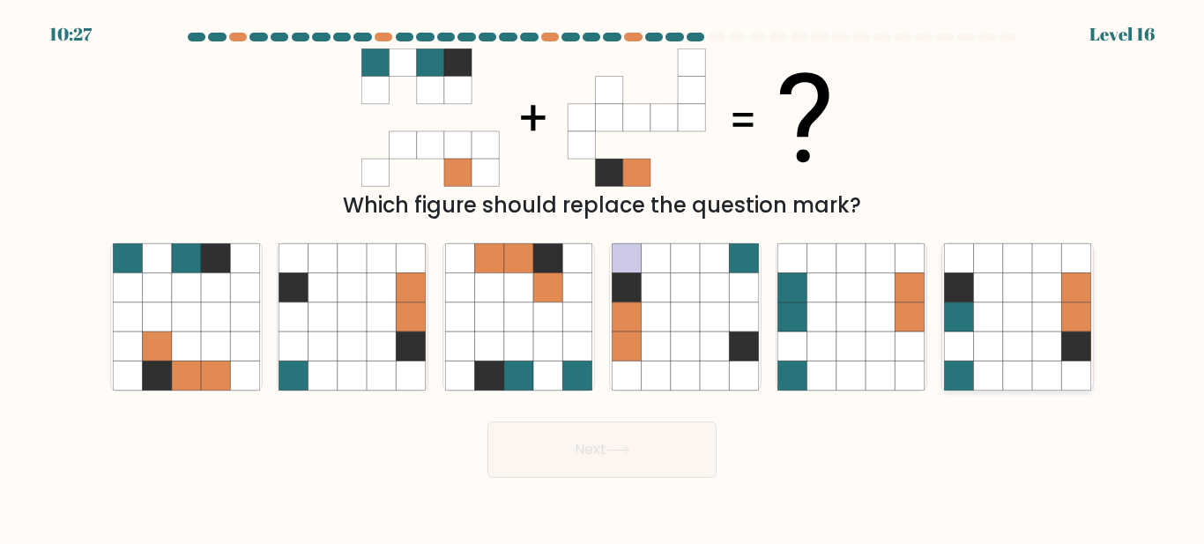
click at [999, 324] on icon at bounding box center [988, 316] width 29 height 29
click at [603, 277] on input "f." at bounding box center [602, 274] width 1 height 4
radio input "true"
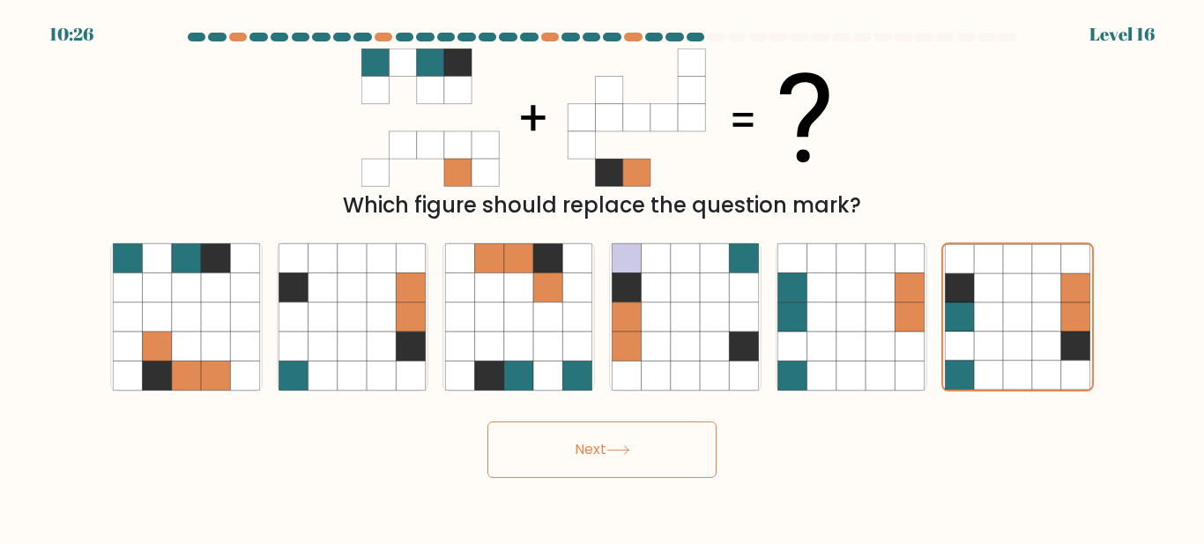
click at [619, 456] on button "Next" at bounding box center [602, 449] width 229 height 56
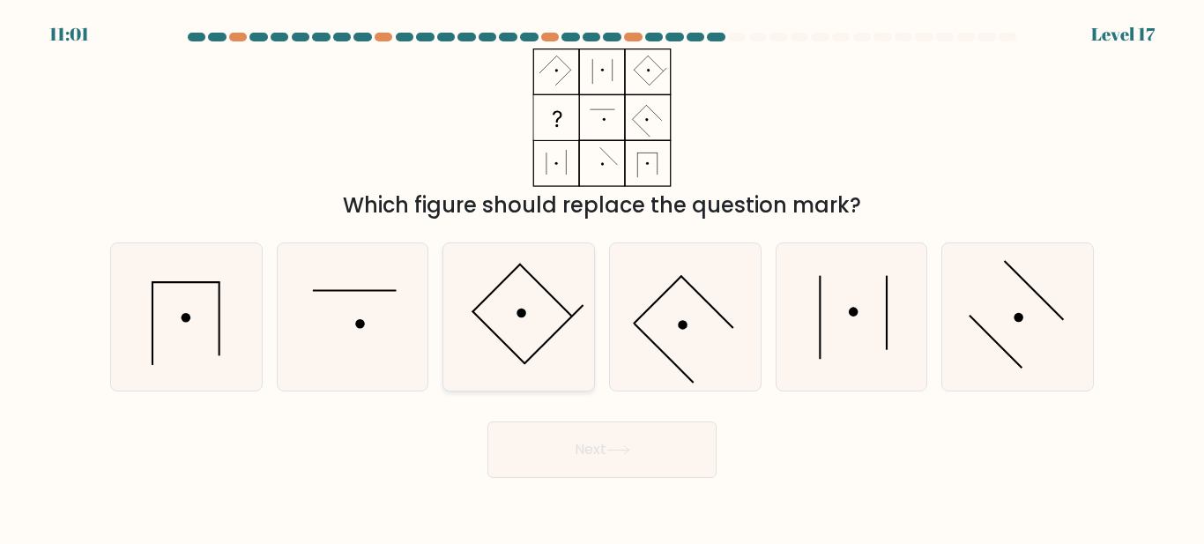
click at [543, 287] on line at bounding box center [545, 290] width 53 height 53
click at [602, 277] on input "c." at bounding box center [602, 274] width 1 height 4
radio input "true"
click at [623, 463] on button "Next" at bounding box center [602, 449] width 229 height 56
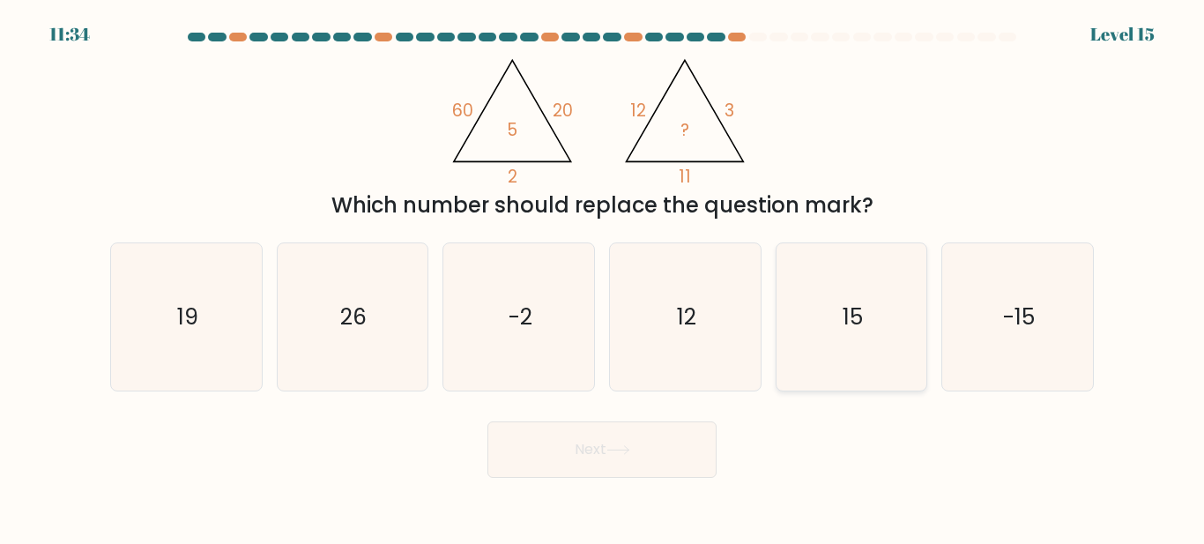
click at [872, 333] on icon "15" at bounding box center [851, 316] width 147 height 147
click at [603, 277] on input "e. 15" at bounding box center [602, 274] width 1 height 4
radio input "true"
click at [633, 440] on button "Next" at bounding box center [602, 449] width 229 height 56
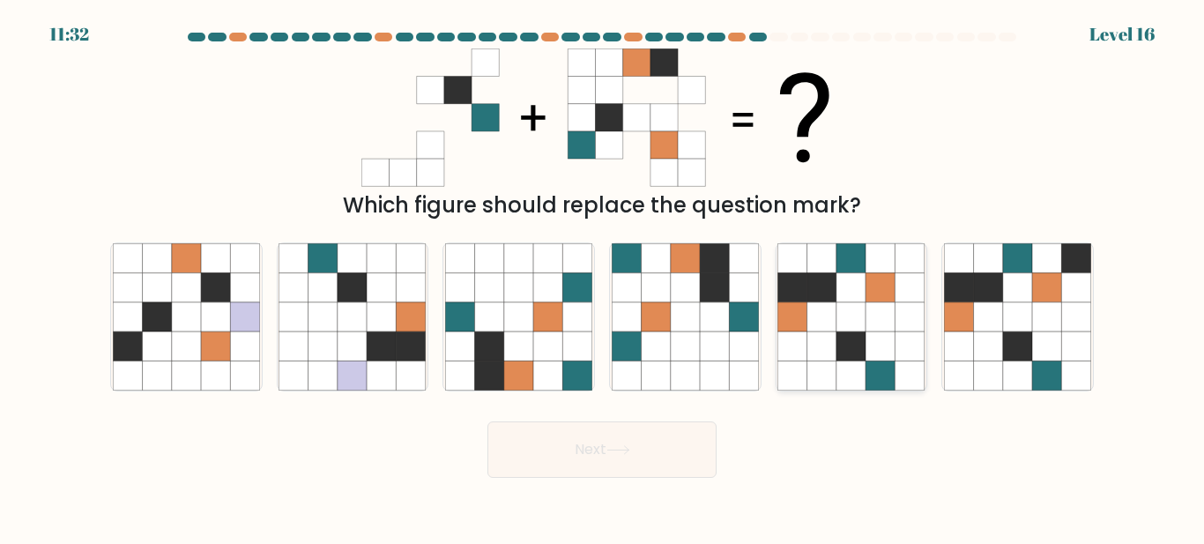
click at [846, 309] on icon at bounding box center [851, 316] width 29 height 29
click at [603, 277] on input "e." at bounding box center [602, 274] width 1 height 4
radio input "true"
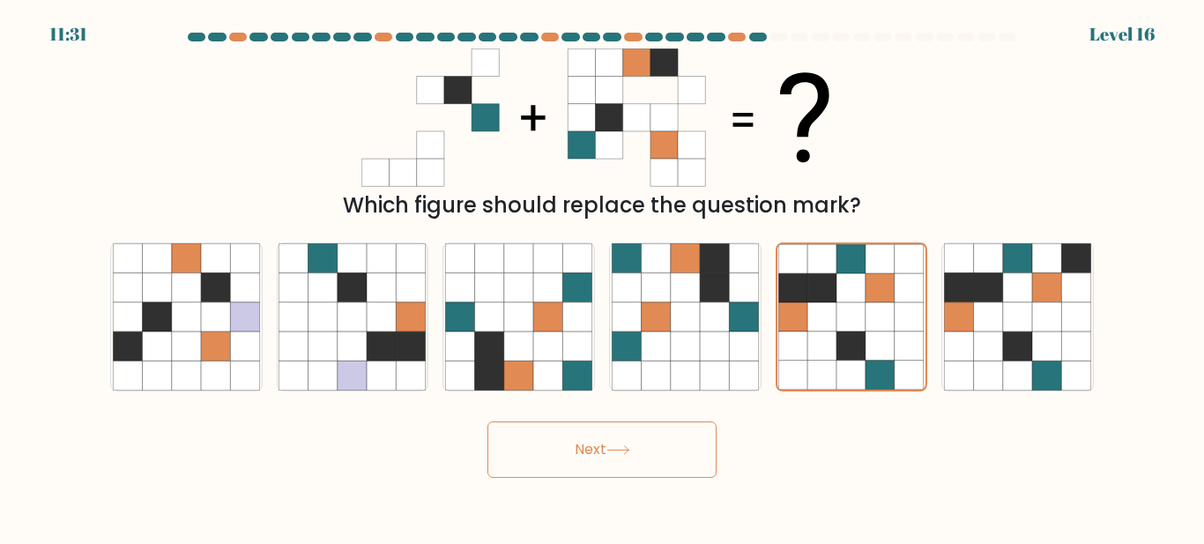
drag, startPoint x: 640, startPoint y: 446, endPoint x: 743, endPoint y: 449, distance: 103.2
click at [640, 448] on button "Next" at bounding box center [602, 449] width 229 height 56
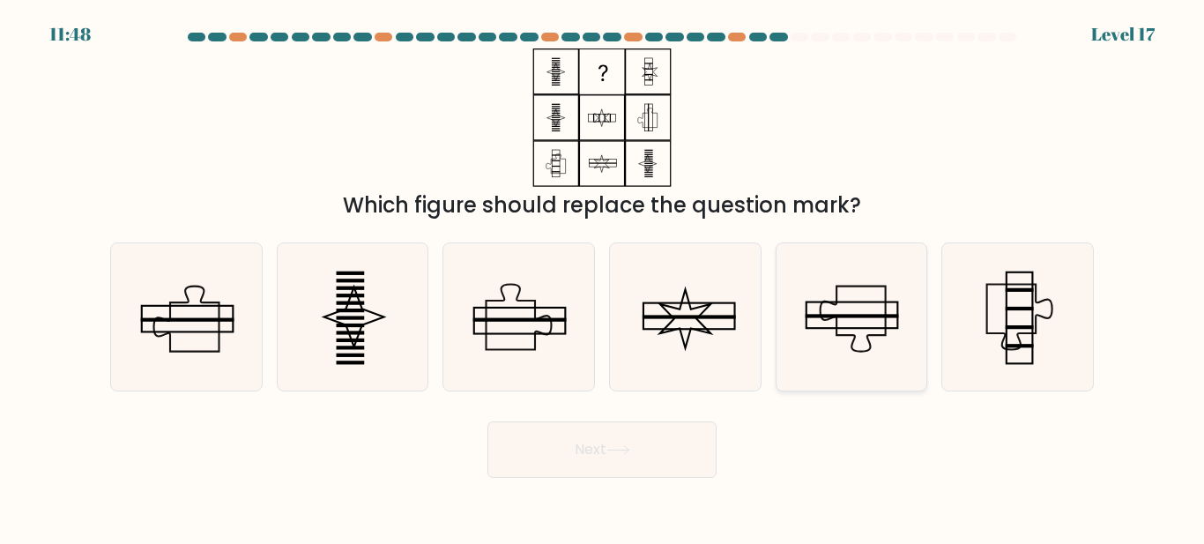
click at [861, 315] on rect at bounding box center [852, 316] width 93 height 4
click at [603, 277] on input "e." at bounding box center [602, 274] width 1 height 4
radio input "true"
click at [647, 444] on button "Next" at bounding box center [602, 449] width 229 height 56
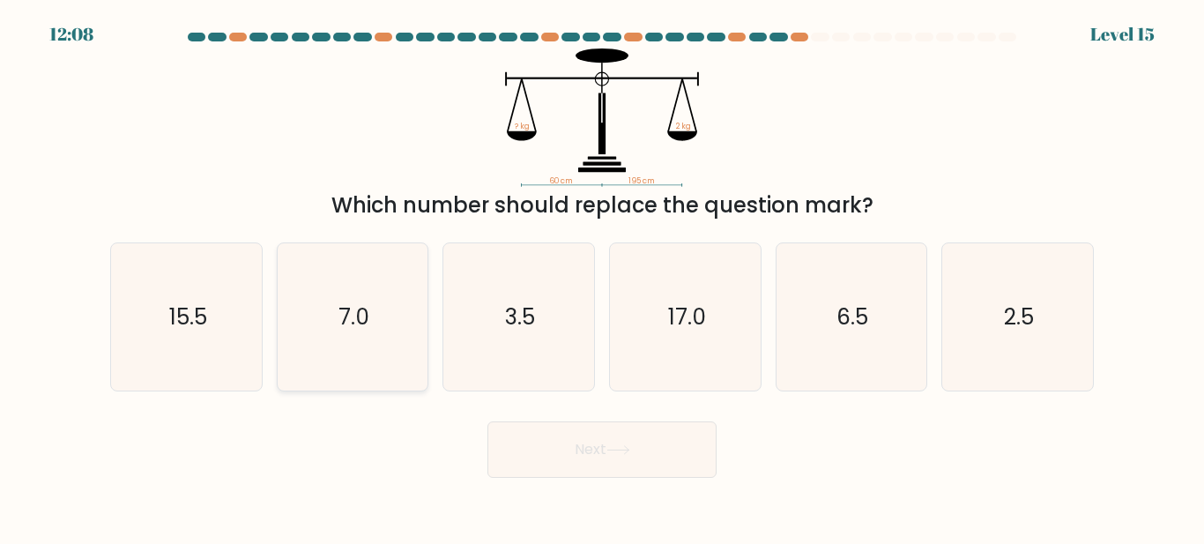
click at [332, 310] on icon "7.0" at bounding box center [352, 316] width 147 height 147
click at [602, 277] on input "b. 7.0" at bounding box center [602, 274] width 1 height 4
radio input "true"
drag, startPoint x: 602, startPoint y: 441, endPoint x: 652, endPoint y: 450, distance: 51.0
click at [608, 447] on button "Next" at bounding box center [602, 449] width 229 height 56
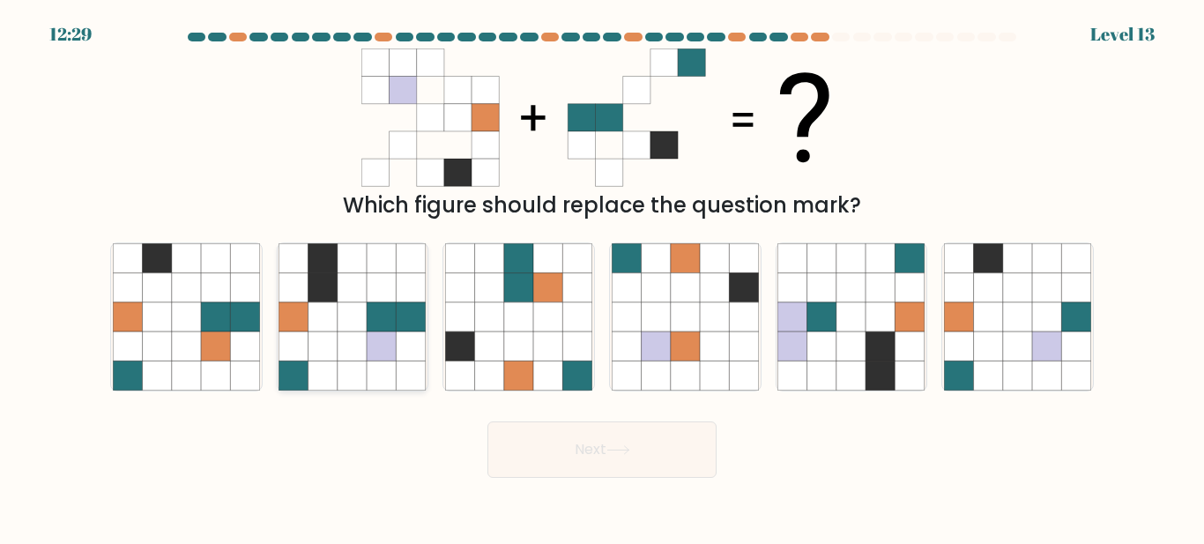
drag, startPoint x: 341, startPoint y: 304, endPoint x: 477, endPoint y: 399, distance: 165.3
click at [342, 304] on icon at bounding box center [352, 316] width 29 height 29
click at [602, 277] on input "b." at bounding box center [602, 274] width 1 height 4
radio input "true"
click at [596, 475] on button "Next" at bounding box center [602, 449] width 229 height 56
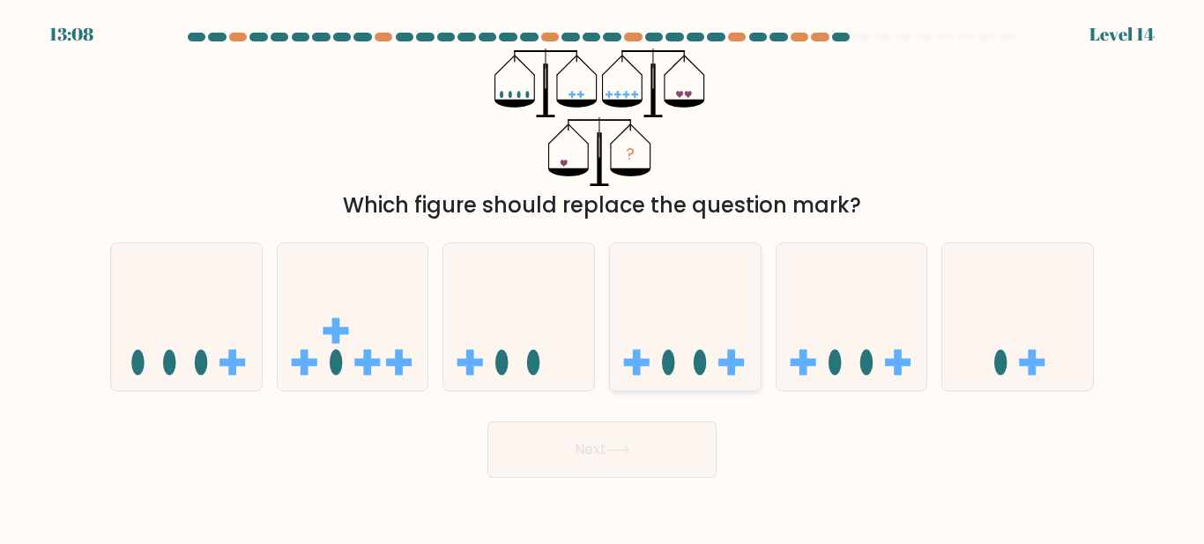
click at [752, 310] on icon at bounding box center [685, 317] width 151 height 124
click at [603, 277] on input "d." at bounding box center [602, 274] width 1 height 4
radio input "true"
click at [1020, 327] on icon at bounding box center [1018, 317] width 151 height 124
click at [603, 277] on input "f." at bounding box center [602, 274] width 1 height 4
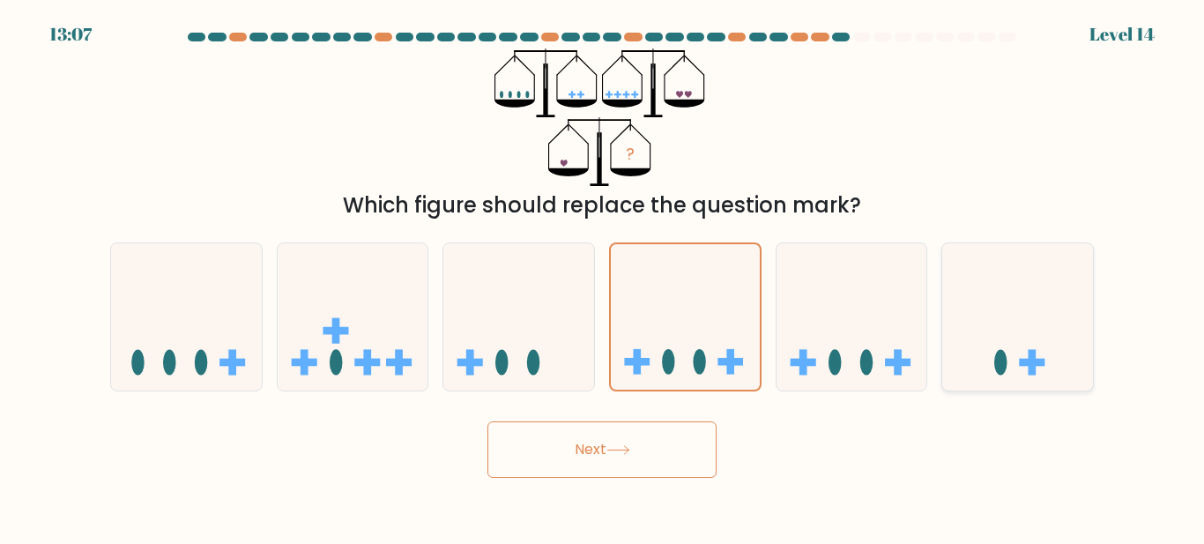
radio input "true"
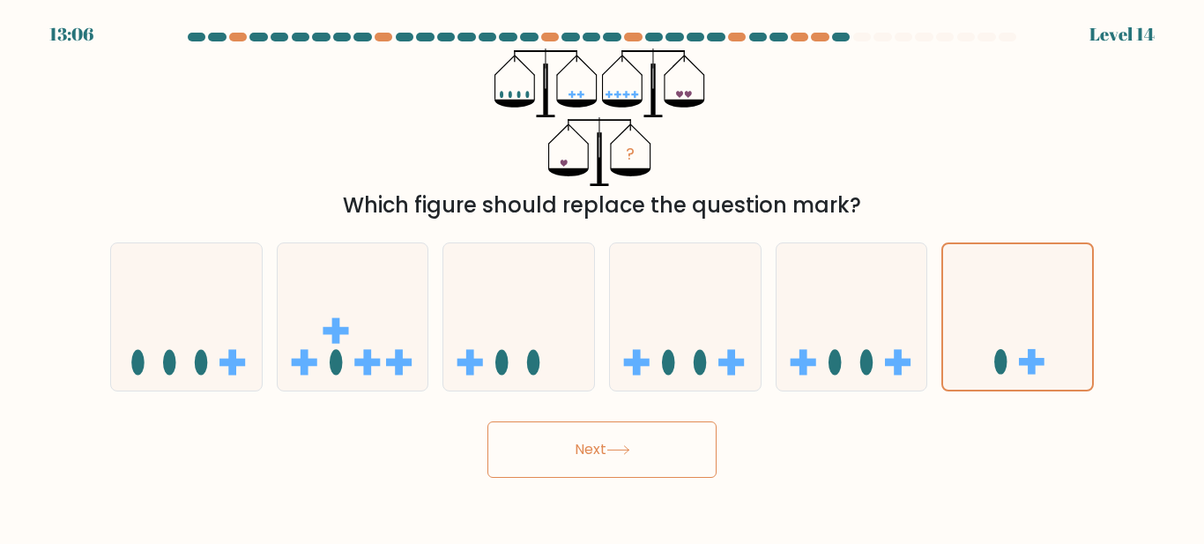
click at [622, 453] on icon at bounding box center [619, 450] width 24 height 10
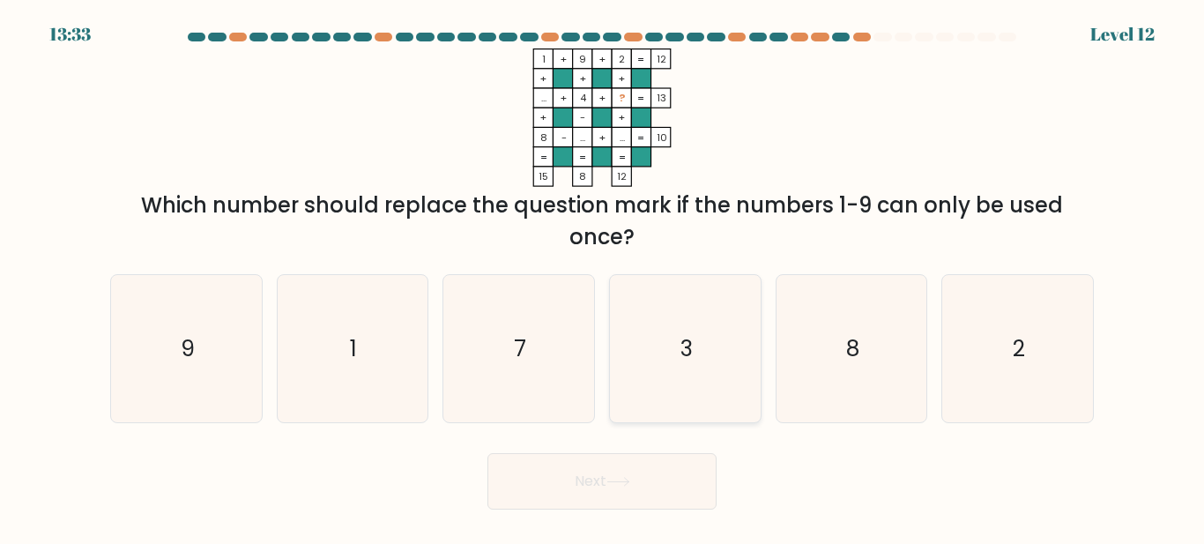
click at [705, 320] on icon "3" at bounding box center [685, 348] width 147 height 147
click at [603, 277] on input "d. 3" at bounding box center [602, 274] width 1 height 4
radio input "true"
click at [646, 490] on button "Next" at bounding box center [602, 481] width 229 height 56
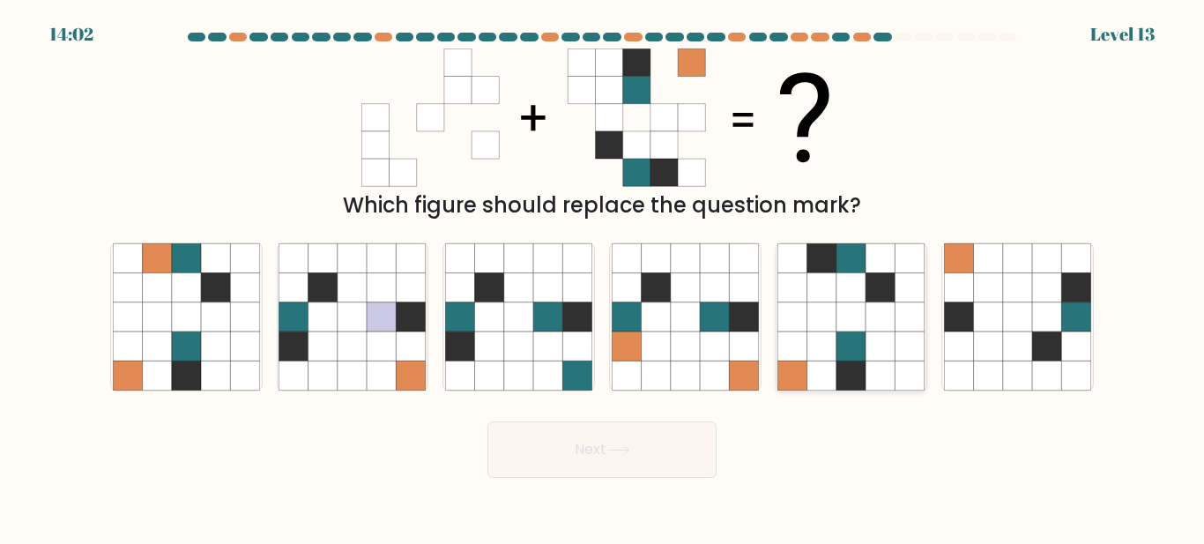
click at [825, 335] on icon at bounding box center [822, 346] width 29 height 29
click at [603, 277] on input "e." at bounding box center [602, 274] width 1 height 4
radio input "true"
click at [667, 457] on button "Next" at bounding box center [602, 449] width 229 height 56
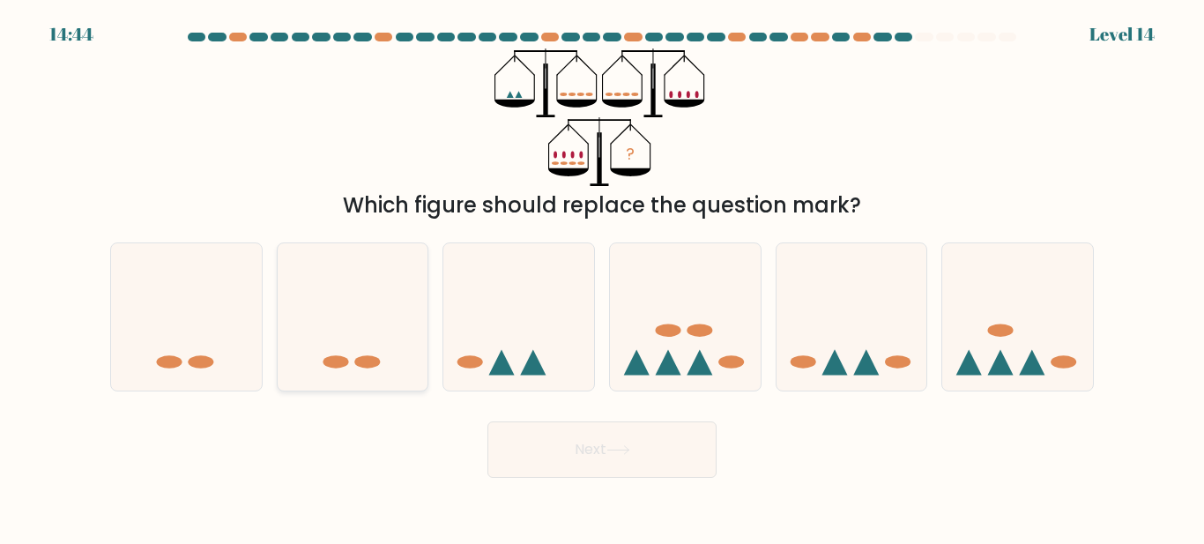
click at [390, 333] on icon at bounding box center [353, 317] width 151 height 124
click at [602, 277] on input "b." at bounding box center [602, 274] width 1 height 4
radio input "true"
click at [618, 457] on button "Next" at bounding box center [602, 449] width 229 height 56
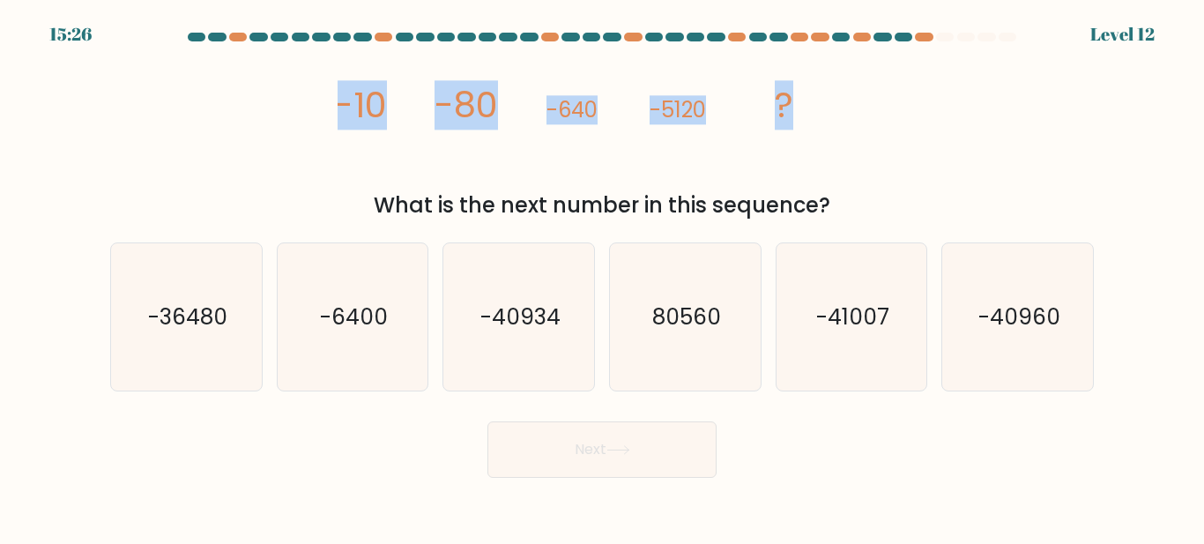
drag, startPoint x: 361, startPoint y: 115, endPoint x: 978, endPoint y: 123, distance: 617.2
click at [977, 124] on div "image/svg+xml -10 -80 -640 -5120 ? What is the next number in this sequence?" at bounding box center [602, 134] width 1005 height 173
copy g "-10 -80 -640 -5120 ?"
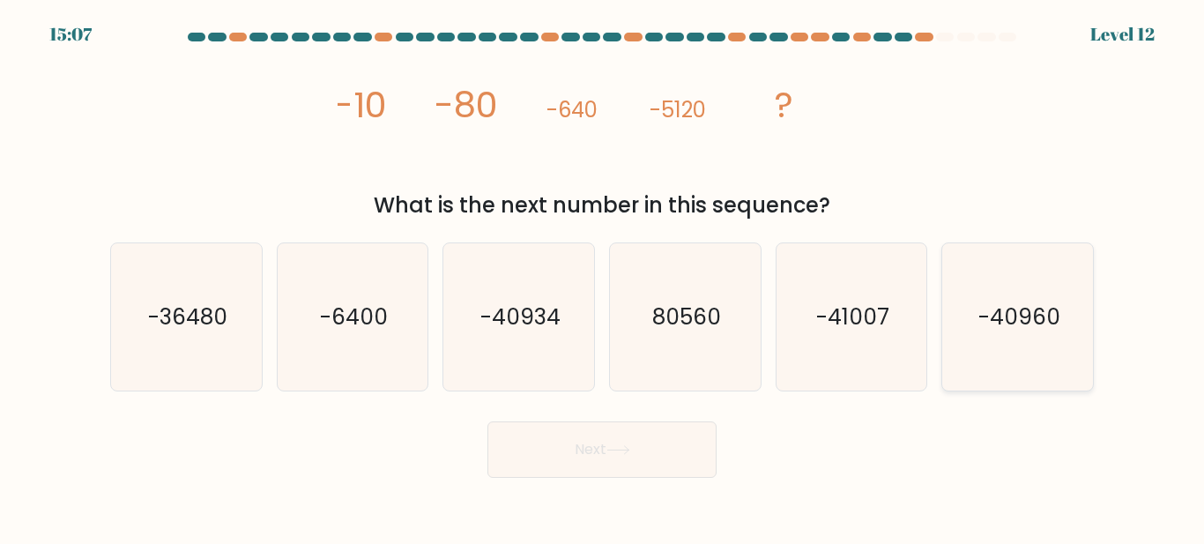
click at [1056, 330] on text "-40960" at bounding box center [1020, 317] width 82 height 31
click at [603, 277] on input "f. -40960" at bounding box center [602, 274] width 1 height 4
radio input "true"
click at [571, 465] on button "Next" at bounding box center [602, 449] width 229 height 56
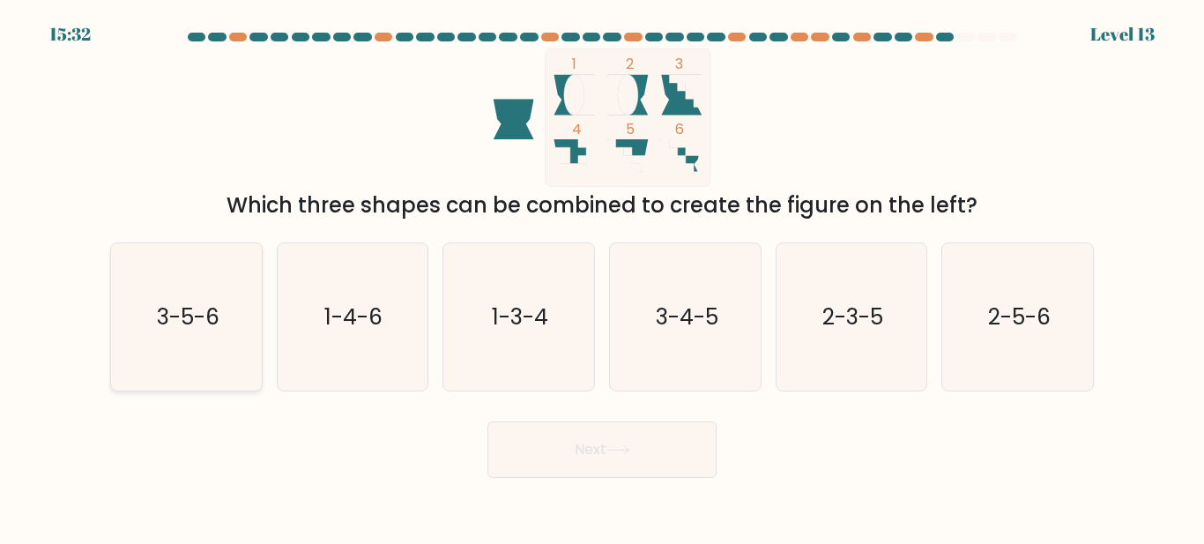
click at [174, 332] on text "3-5-6" at bounding box center [187, 317] width 63 height 31
click at [602, 277] on input "a. 3-5-6" at bounding box center [602, 274] width 1 height 4
radio input "true"
drag, startPoint x: 637, startPoint y: 441, endPoint x: 649, endPoint y: 443, distance: 12.6
click at [638, 445] on button "Next" at bounding box center [602, 449] width 229 height 56
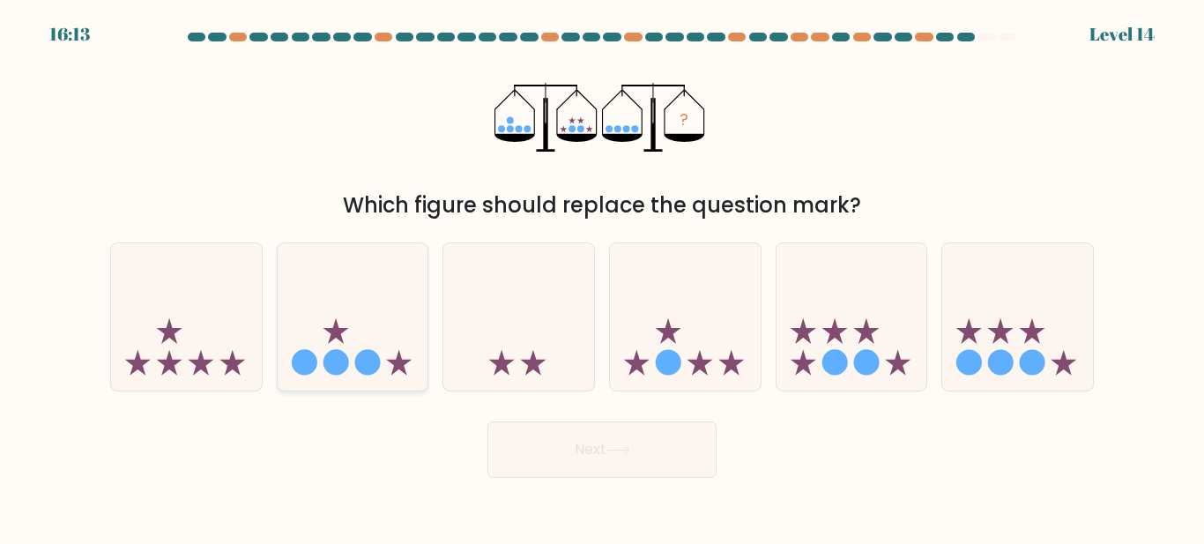
click at [376, 324] on icon at bounding box center [353, 317] width 151 height 124
click at [602, 277] on input "b." at bounding box center [602, 274] width 1 height 4
radio input "true"
click at [673, 323] on icon at bounding box center [685, 317] width 151 height 124
click at [603, 277] on input "d." at bounding box center [602, 274] width 1 height 4
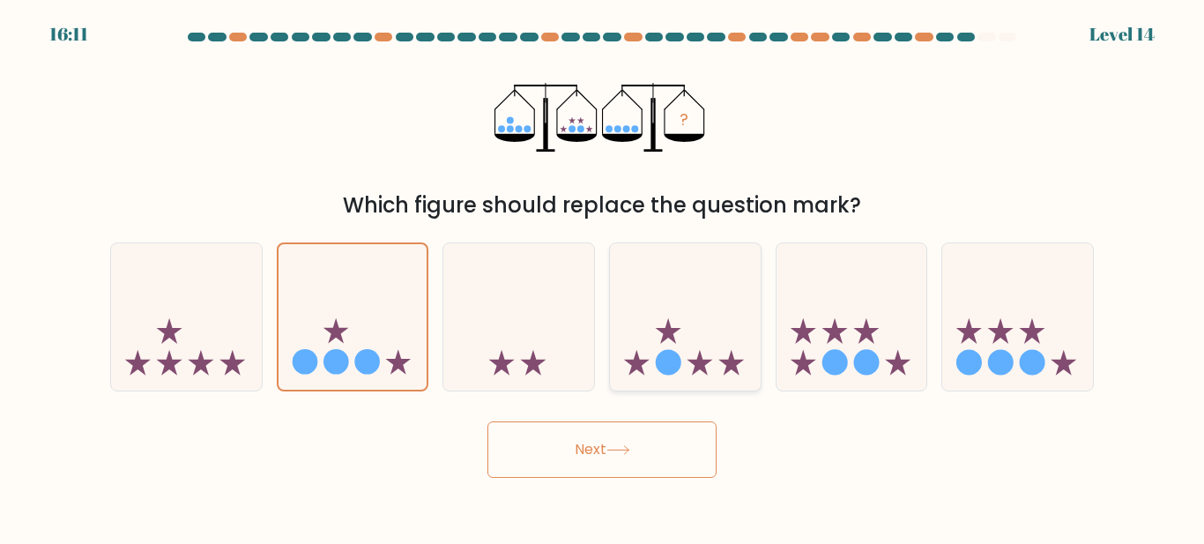
radio input "true"
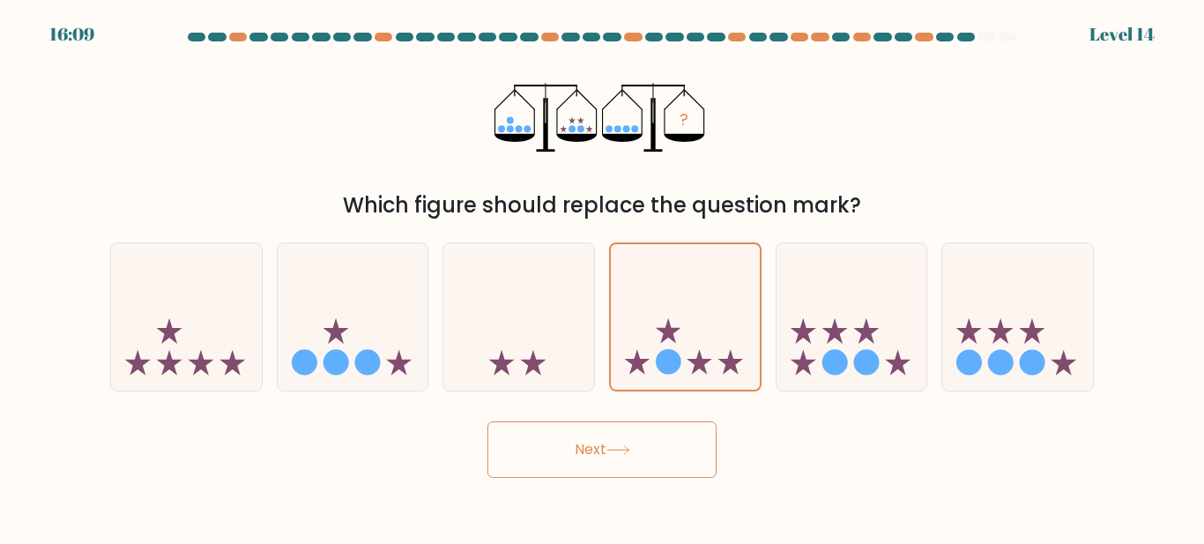
click at [593, 473] on button "Next" at bounding box center [602, 449] width 229 height 56
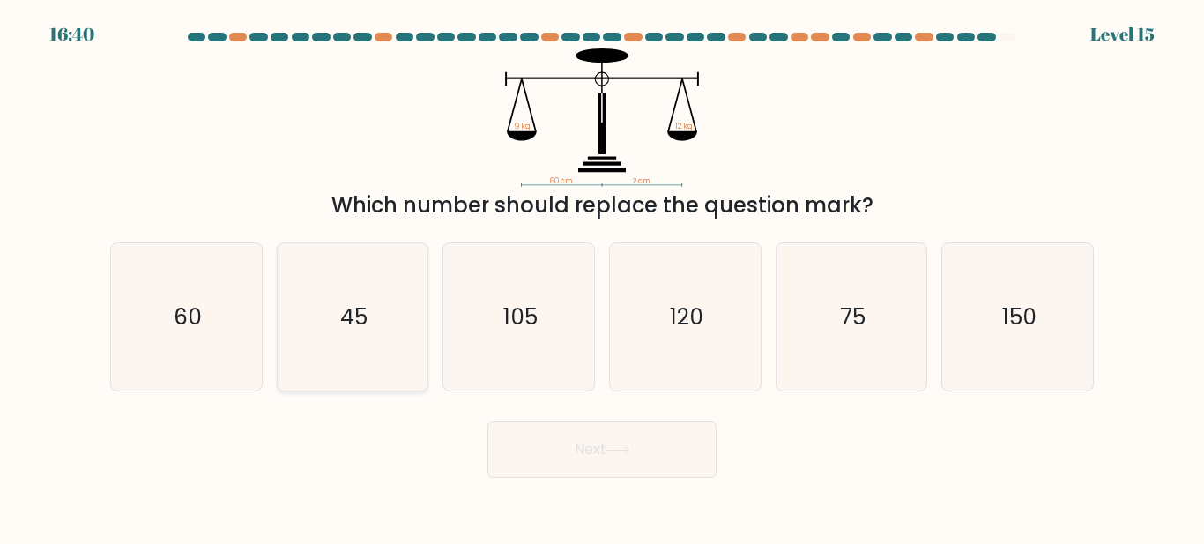
click at [401, 325] on icon "45" at bounding box center [352, 316] width 147 height 147
click at [602, 277] on input "b. 45" at bounding box center [602, 274] width 1 height 4
radio input "true"
click at [611, 438] on button "Next" at bounding box center [602, 449] width 229 height 56
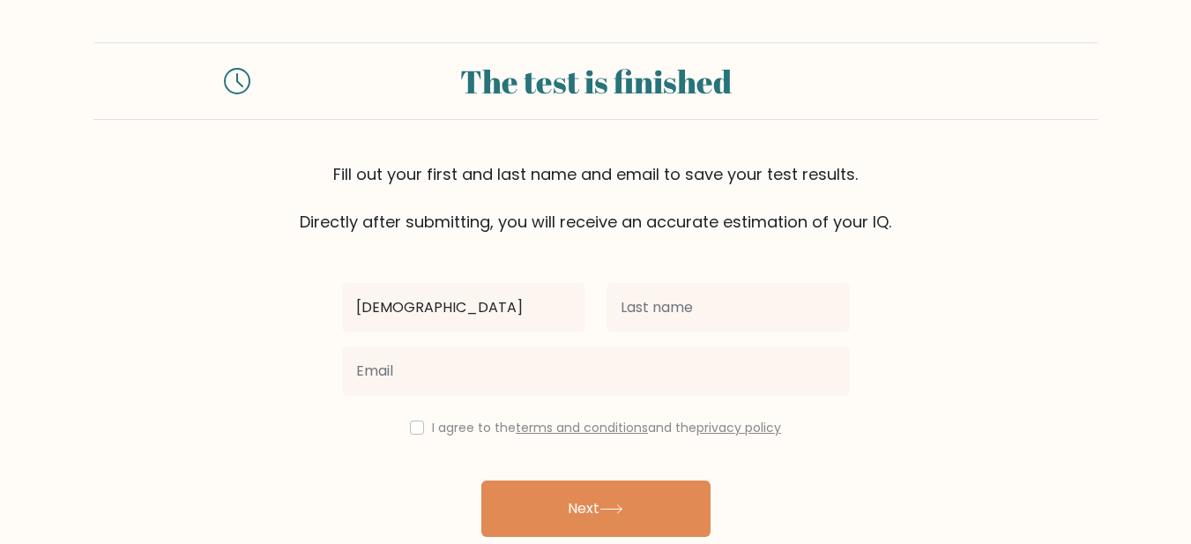
type input "[DEMOGRAPHIC_DATA]"
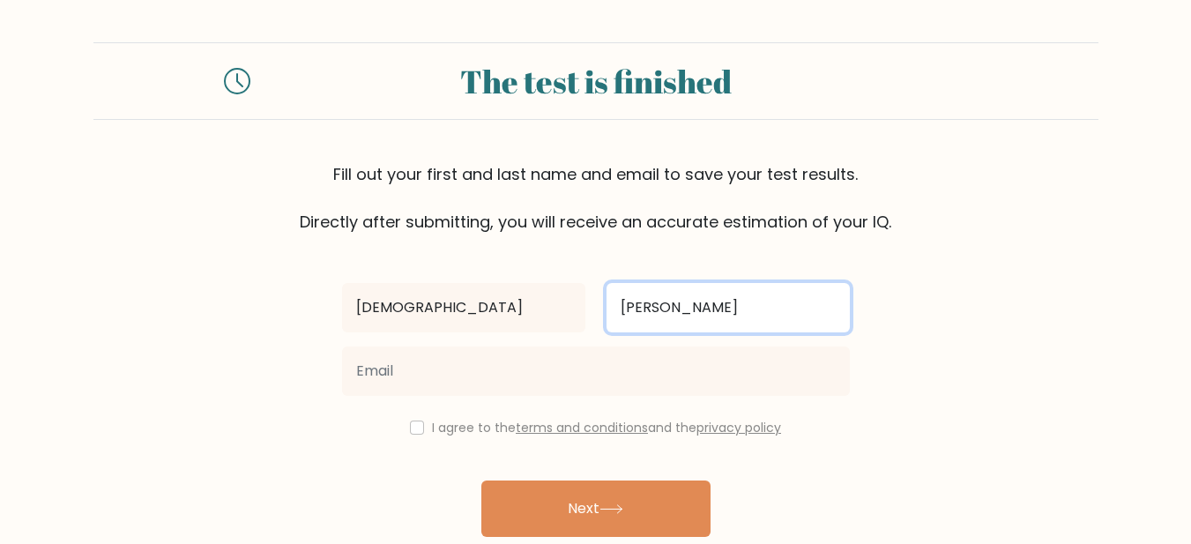
type input "[PERSON_NAME]"
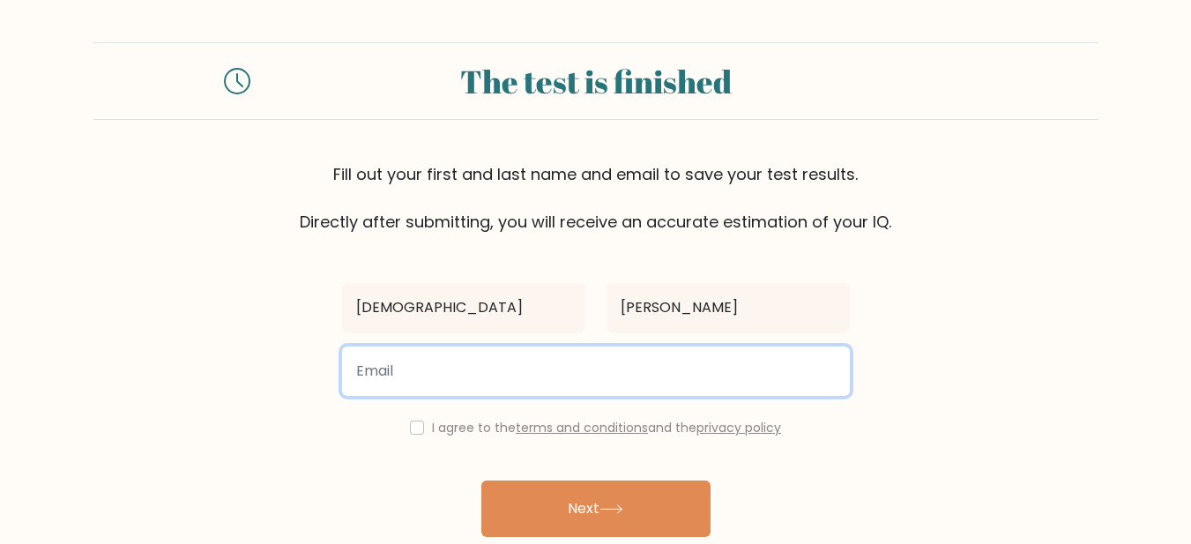
click at [443, 367] on input "email" at bounding box center [596, 370] width 508 height 49
type input "[EMAIL_ADDRESS][DOMAIN_NAME]"
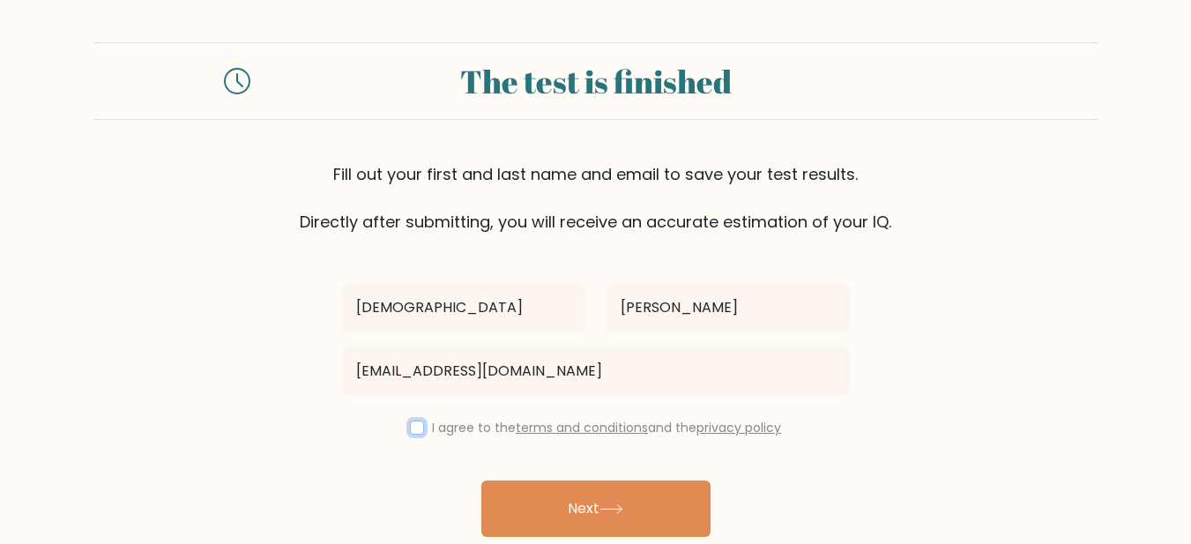
click at [411, 421] on input "checkbox" at bounding box center [417, 428] width 14 height 14
checkbox input "true"
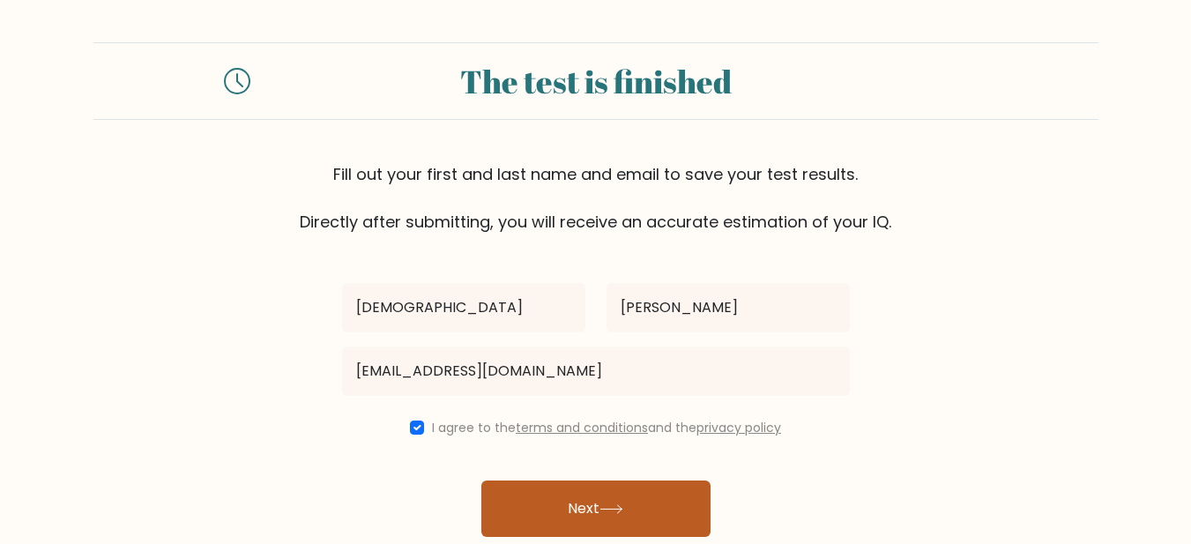
click at [622, 500] on button "Next" at bounding box center [595, 509] width 229 height 56
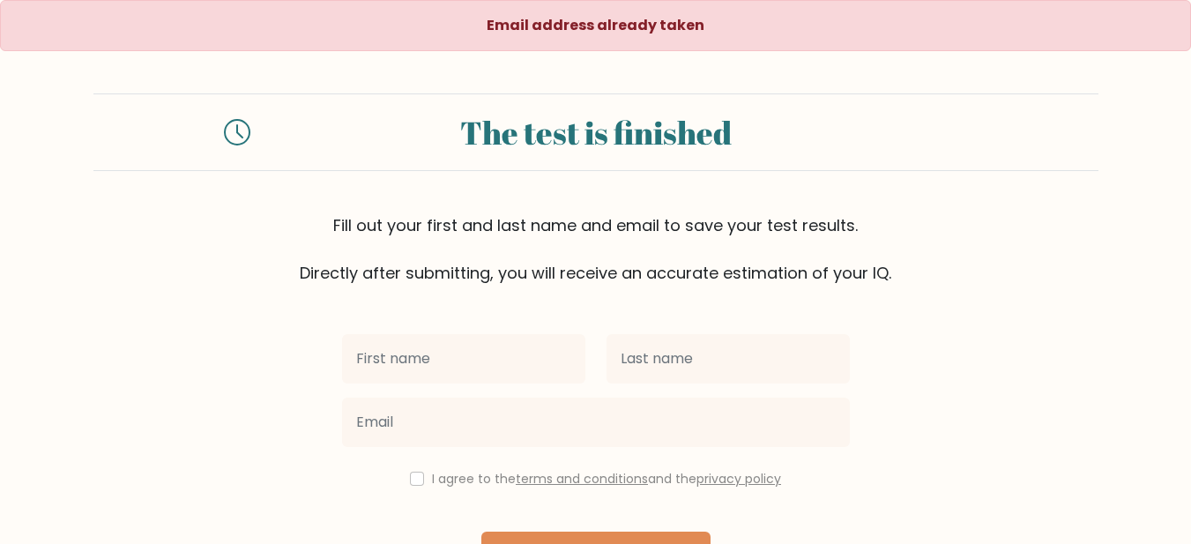
scroll to position [88, 0]
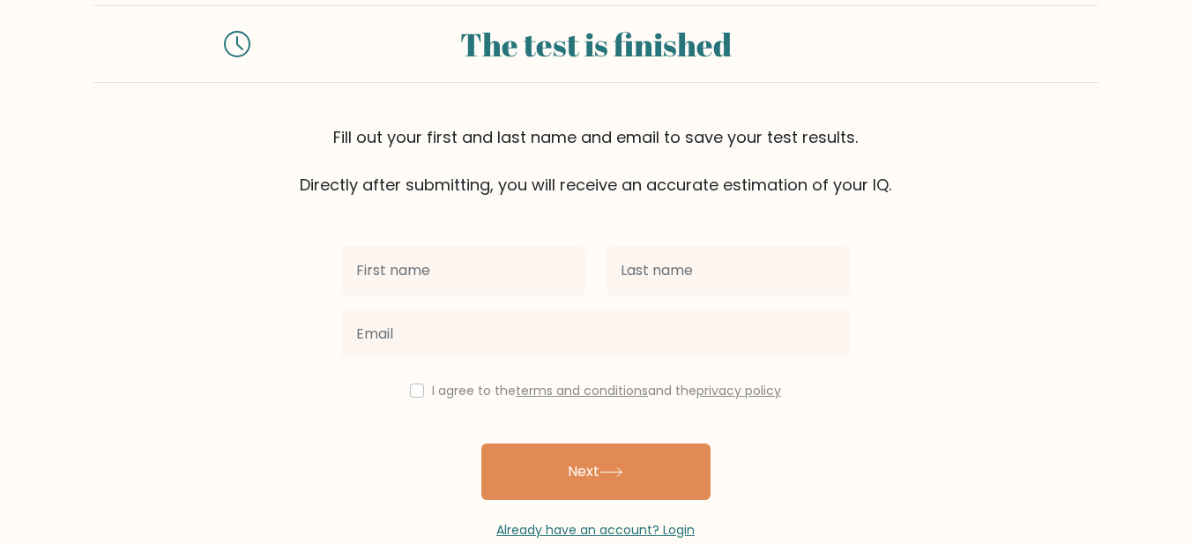
type input "c"
type input "Christian"
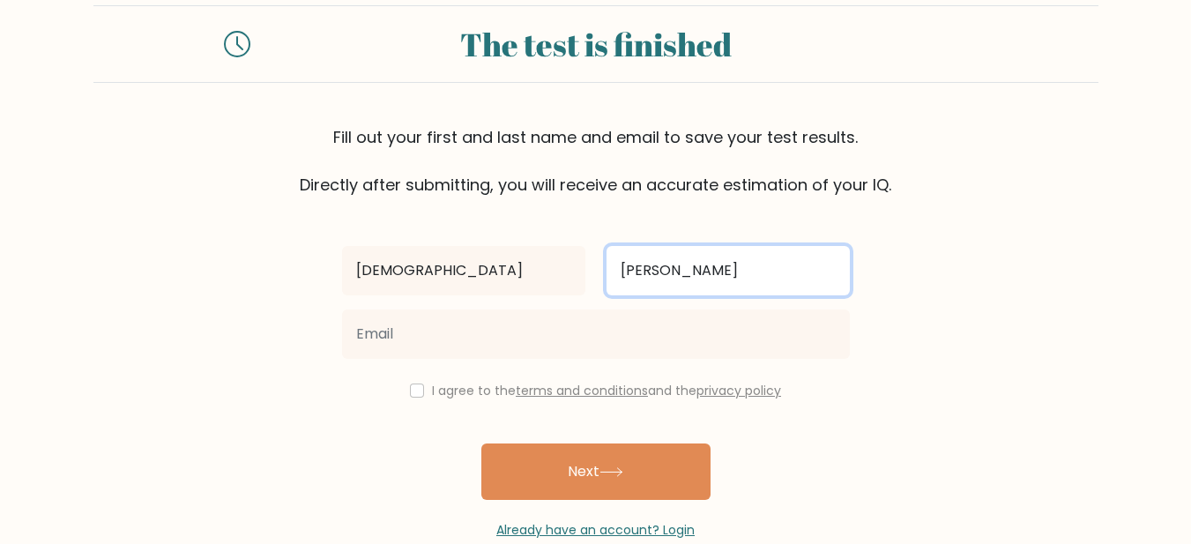
type input "De Guzman"
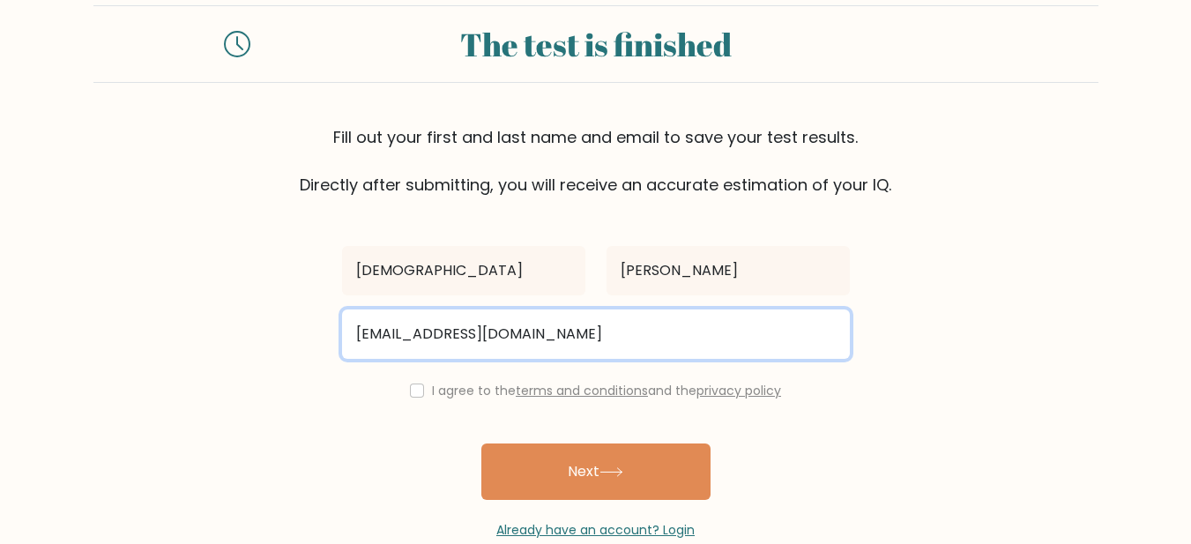
type input "cholosohighwe@gmail.com"
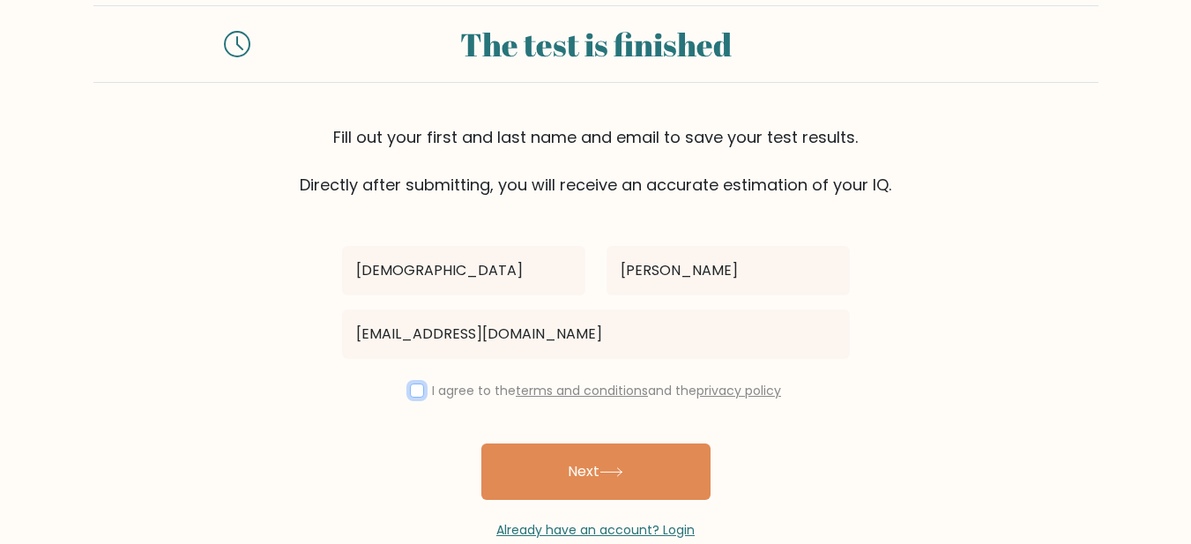
click at [410, 387] on input "checkbox" at bounding box center [417, 391] width 14 height 14
checkbox input "true"
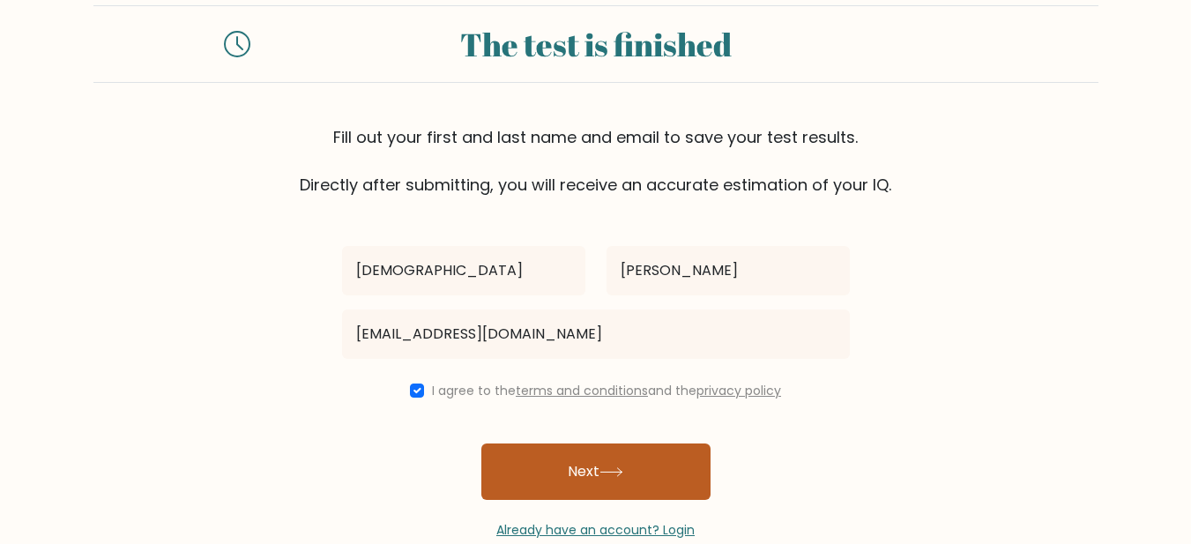
click at [566, 462] on button "Next" at bounding box center [595, 471] width 229 height 56
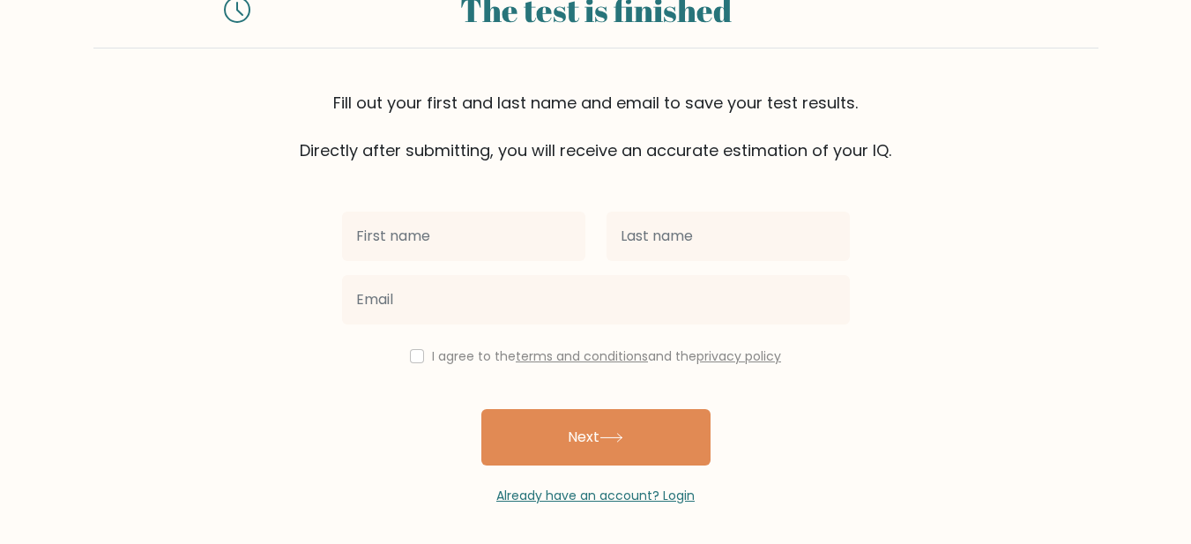
scroll to position [126, 0]
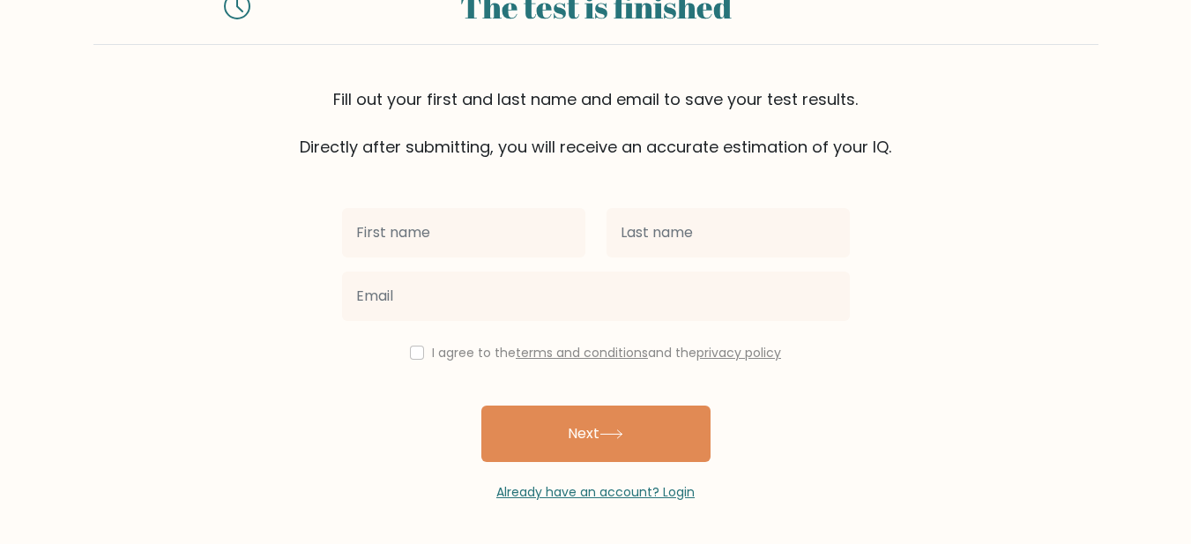
click at [485, 236] on input "text" at bounding box center [463, 232] width 243 height 49
type input "c"
type input "[DEMOGRAPHIC_DATA]"
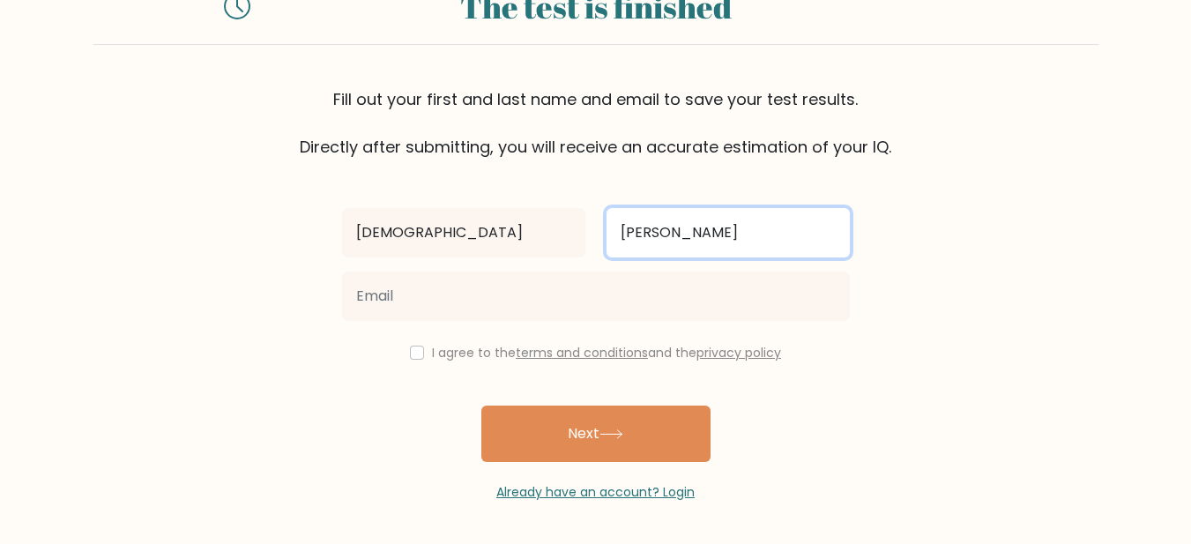
type input "[PERSON_NAME]"
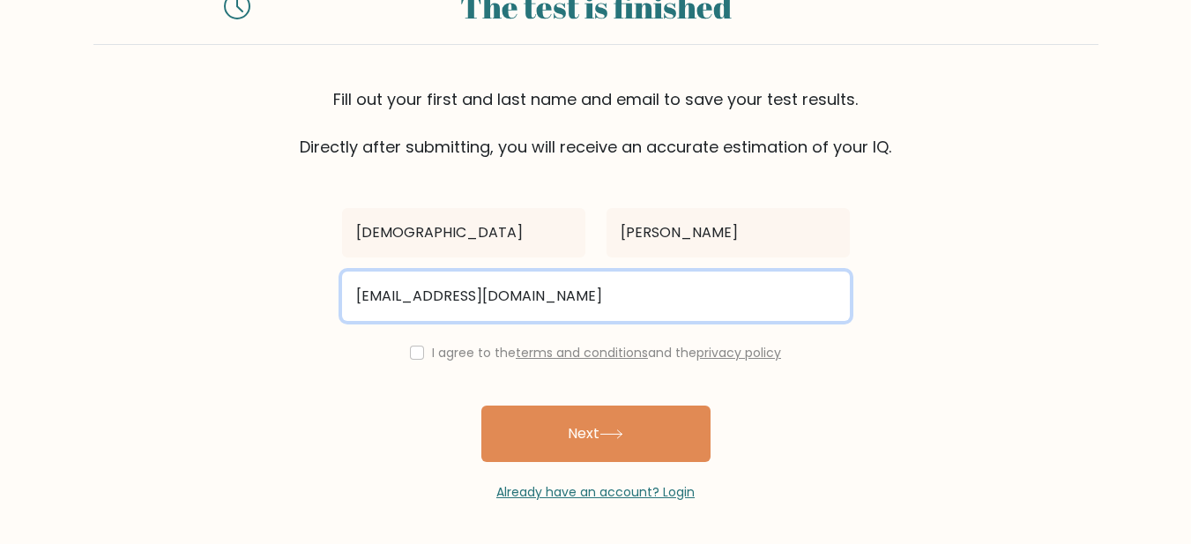
type input "[EMAIL_ADDRESS][DOMAIN_NAME]"
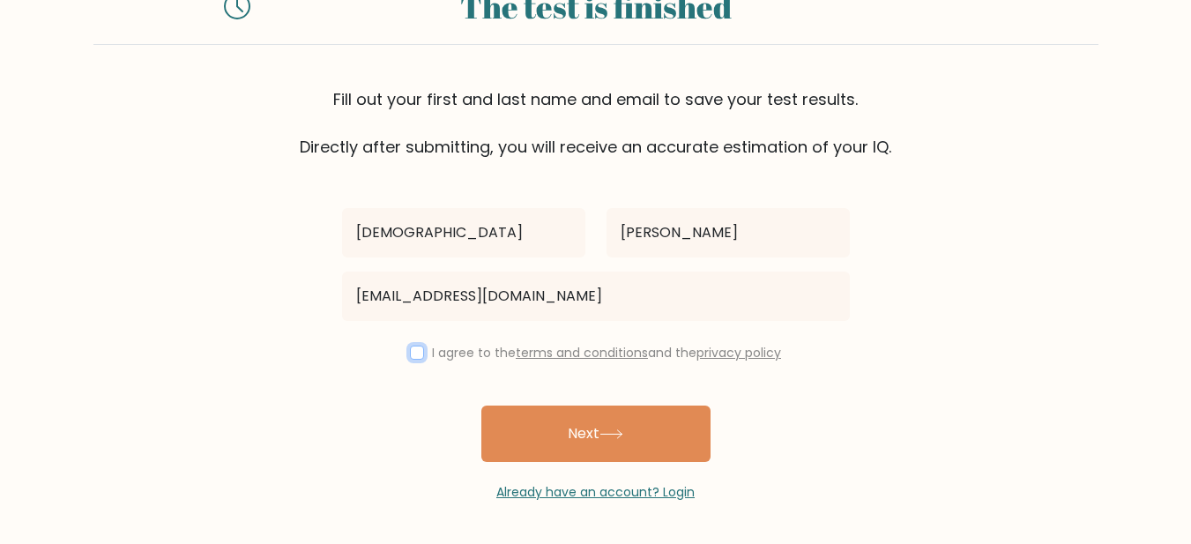
click at [414, 355] on input "checkbox" at bounding box center [417, 353] width 14 height 14
checkbox input "true"
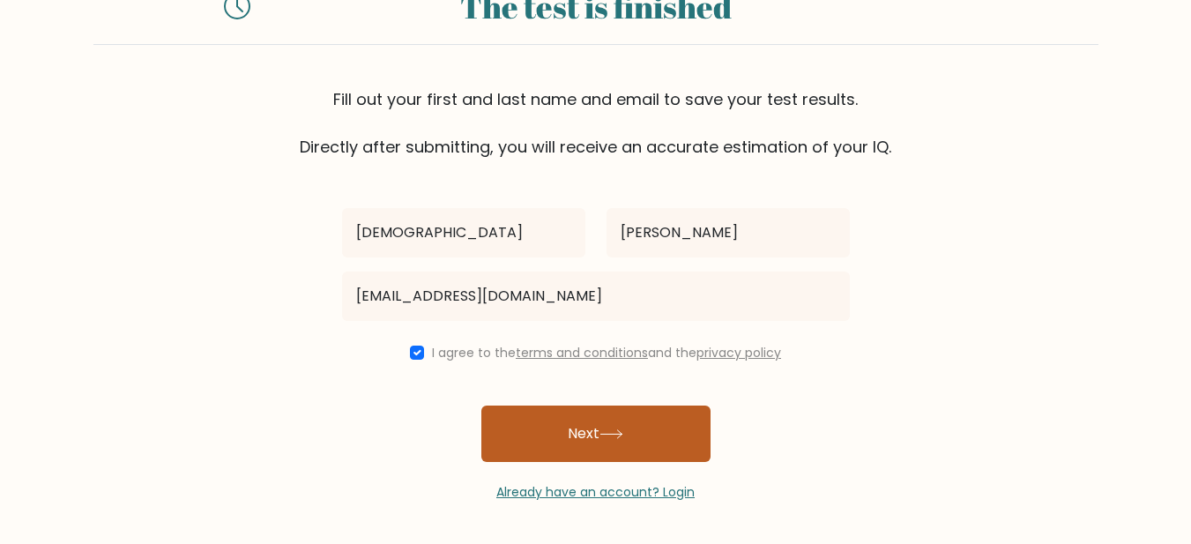
click at [580, 428] on button "Next" at bounding box center [595, 434] width 229 height 56
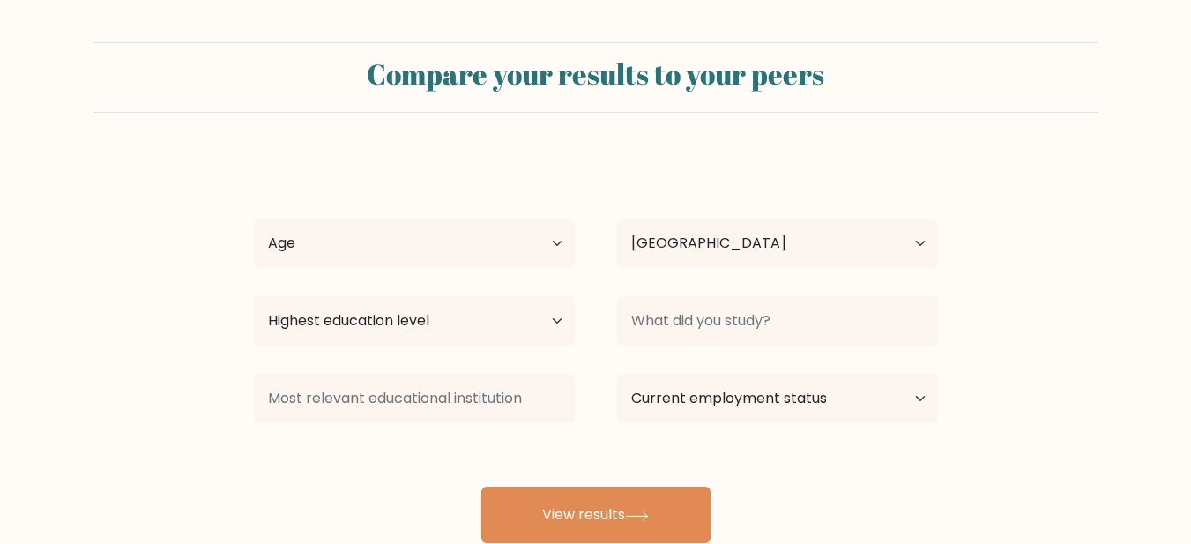
select select "PH"
click at [548, 250] on select "Age Under 18 years old 18-24 years old 25-34 years old 35-44 years old 45-54 ye…" at bounding box center [414, 243] width 321 height 49
select select "25_34"
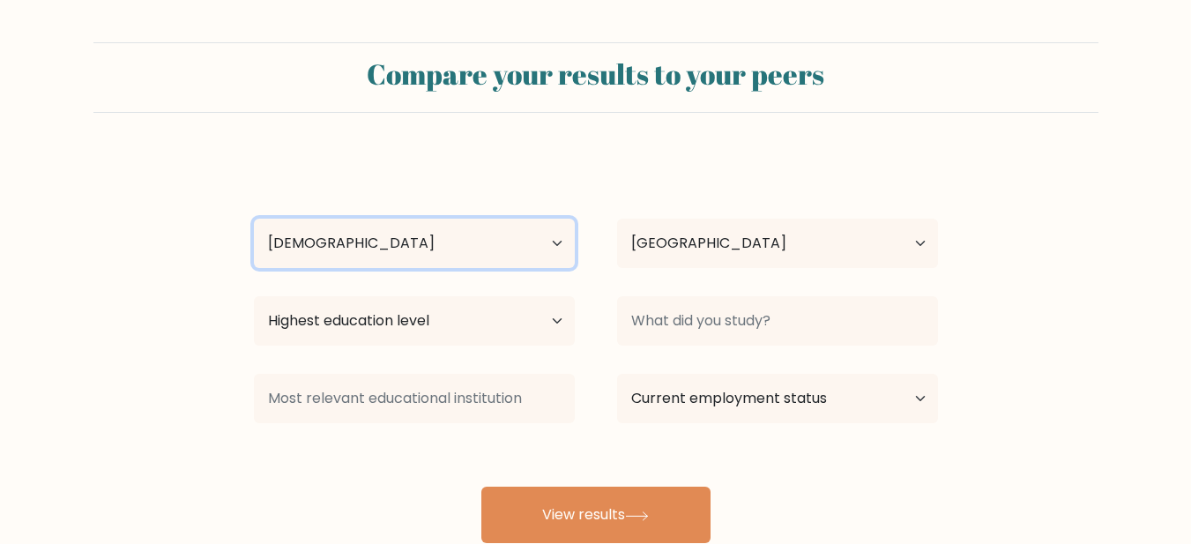
click at [254, 219] on select "Age Under 18 years old 18-24 years old 25-34 years old 35-44 years old 45-54 ye…" at bounding box center [414, 243] width 321 height 49
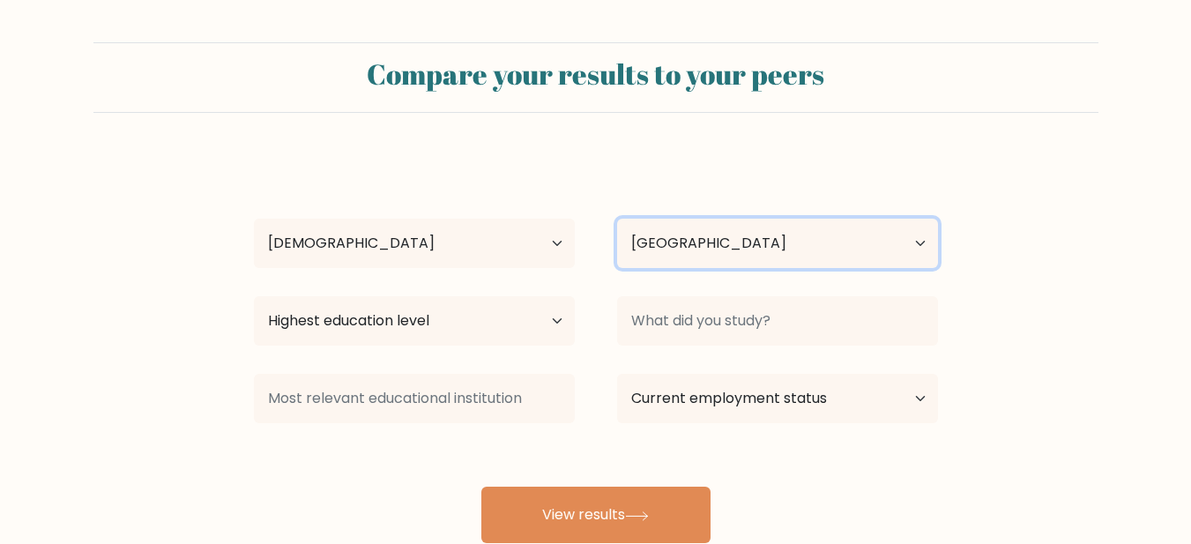
click at [702, 228] on select "Country Afghanistan Albania Algeria American Samoa Andorra Angola Anguilla Anta…" at bounding box center [777, 243] width 321 height 49
click at [364, 354] on div "Christian De guzman Age Under 18 years old 18-24 years old 25-34 years old 35-4…" at bounding box center [595, 349] width 705 height 388
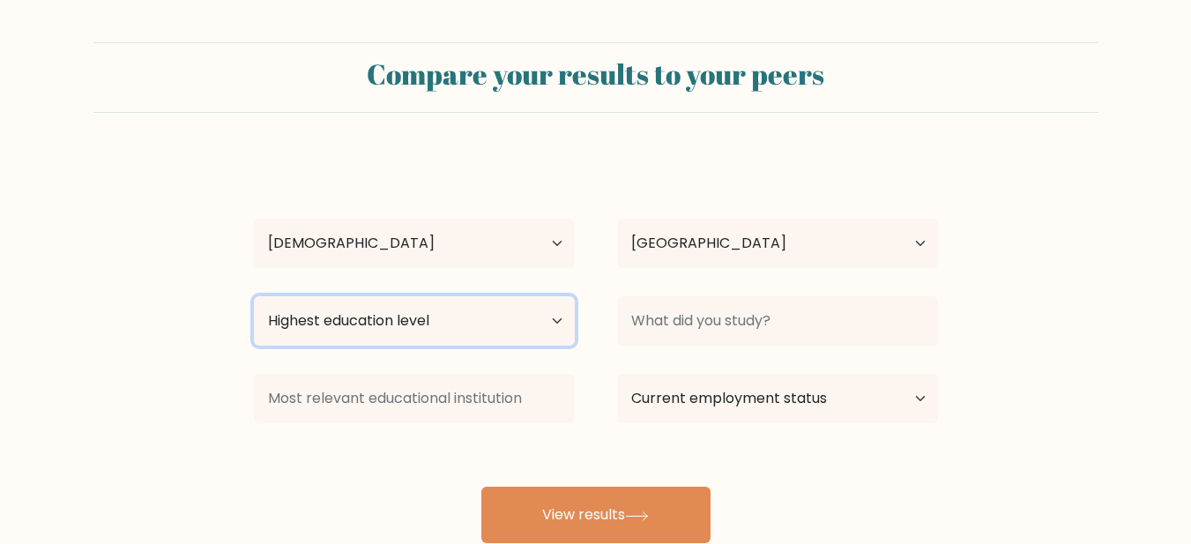
click at [446, 325] on select "Highest education level No schooling Primary Lower Secondary Upper Secondary Oc…" at bounding box center [414, 320] width 321 height 49
select select "occupation_specific"
click at [254, 296] on select "Highest education level No schooling Primary Lower Secondary Upper Secondary Oc…" at bounding box center [414, 320] width 321 height 49
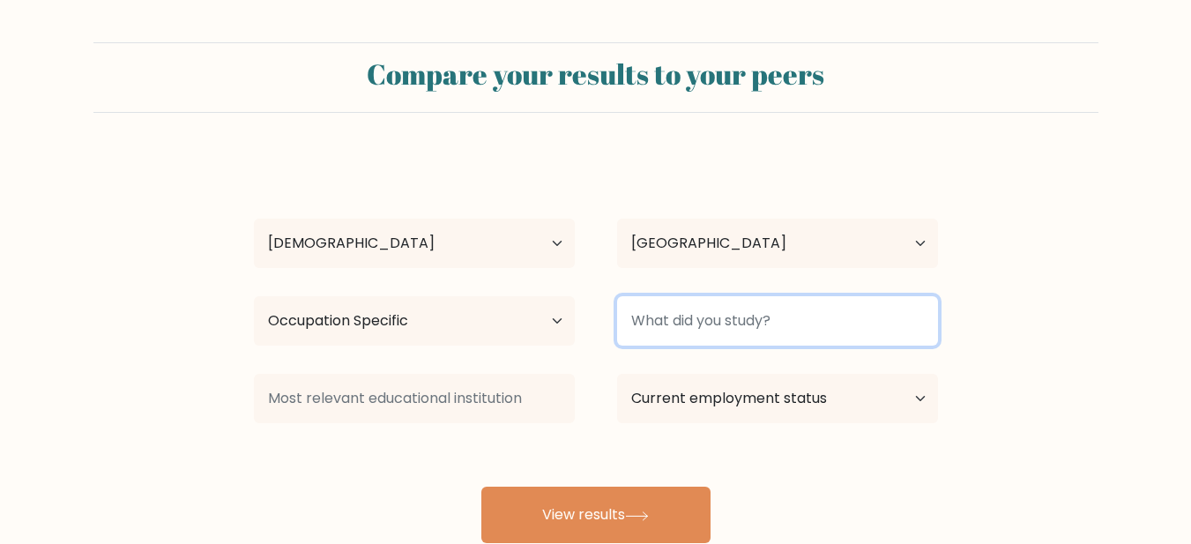
click at [729, 331] on input at bounding box center [777, 320] width 321 height 49
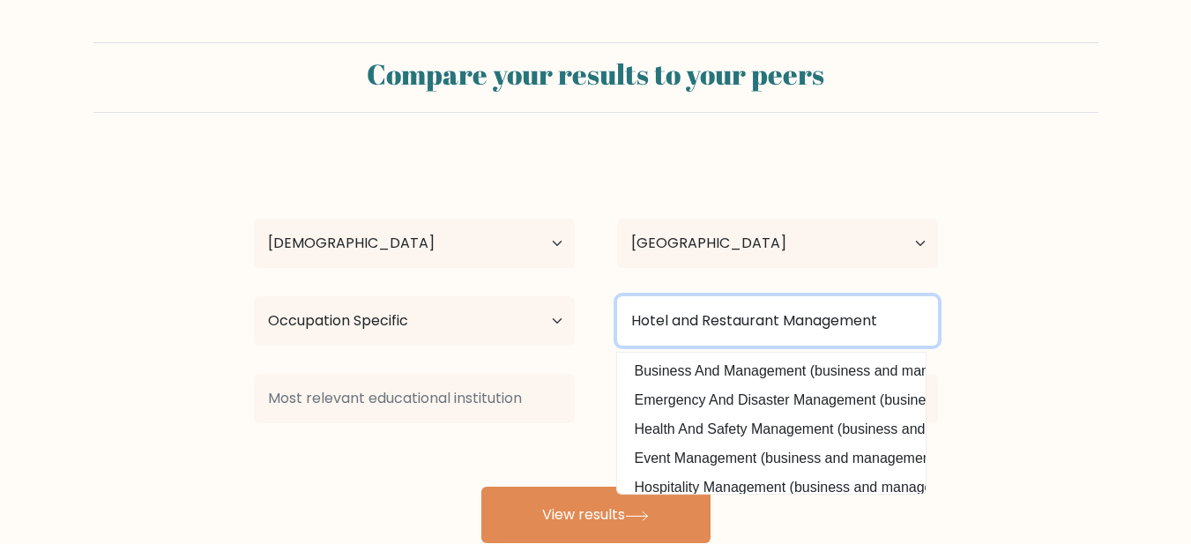
type input "Hotel and Restaurant Management"
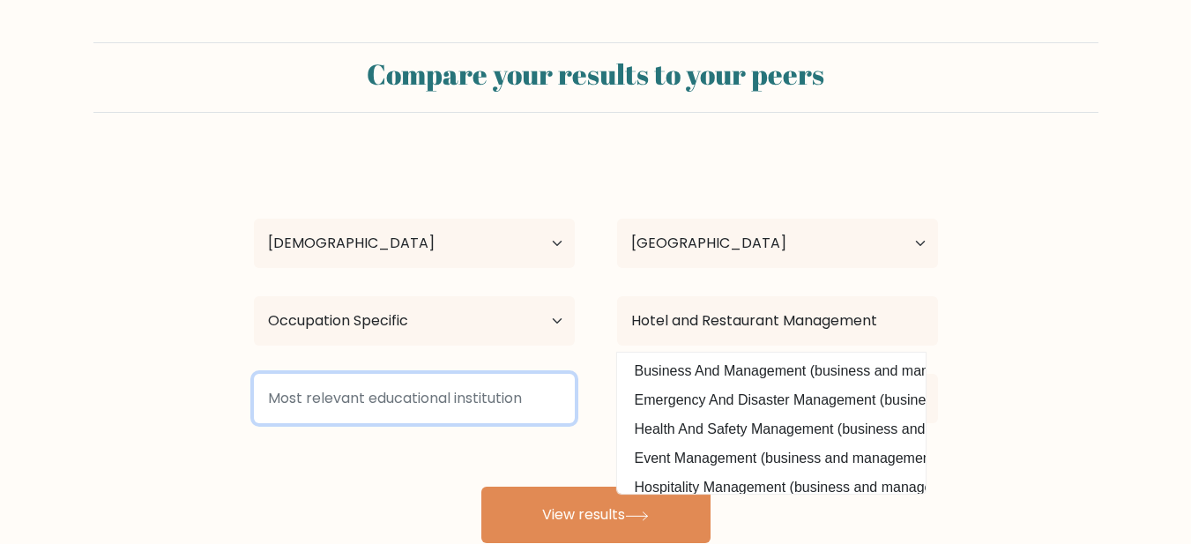
click at [323, 413] on input at bounding box center [414, 398] width 321 height 49
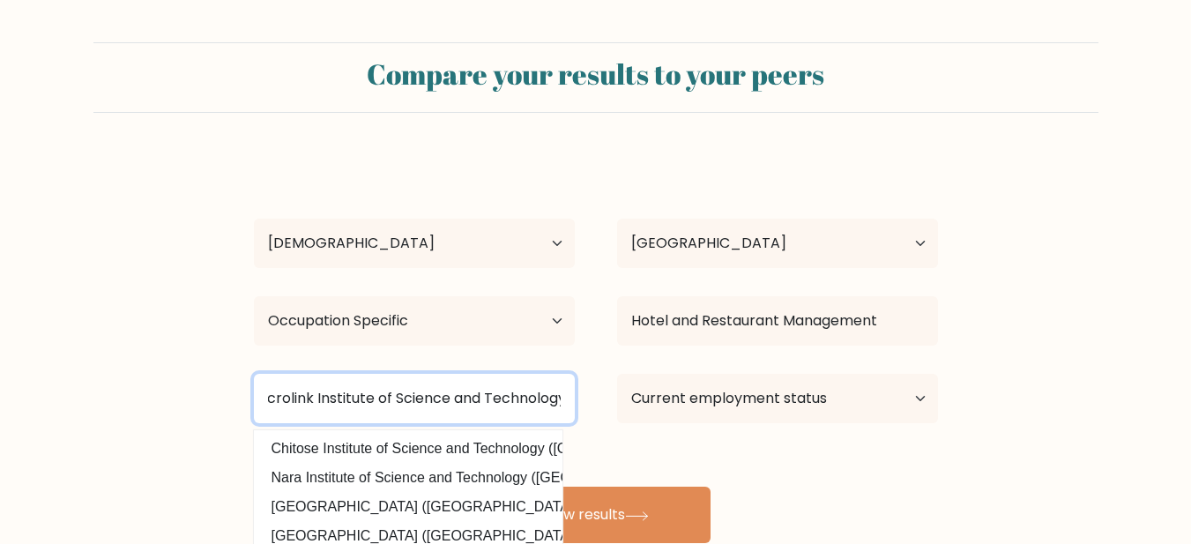
scroll to position [0, 24]
type input "Microlink Institute of Science and Technology"
click at [481, 487] on button "View results" at bounding box center [595, 515] width 229 height 56
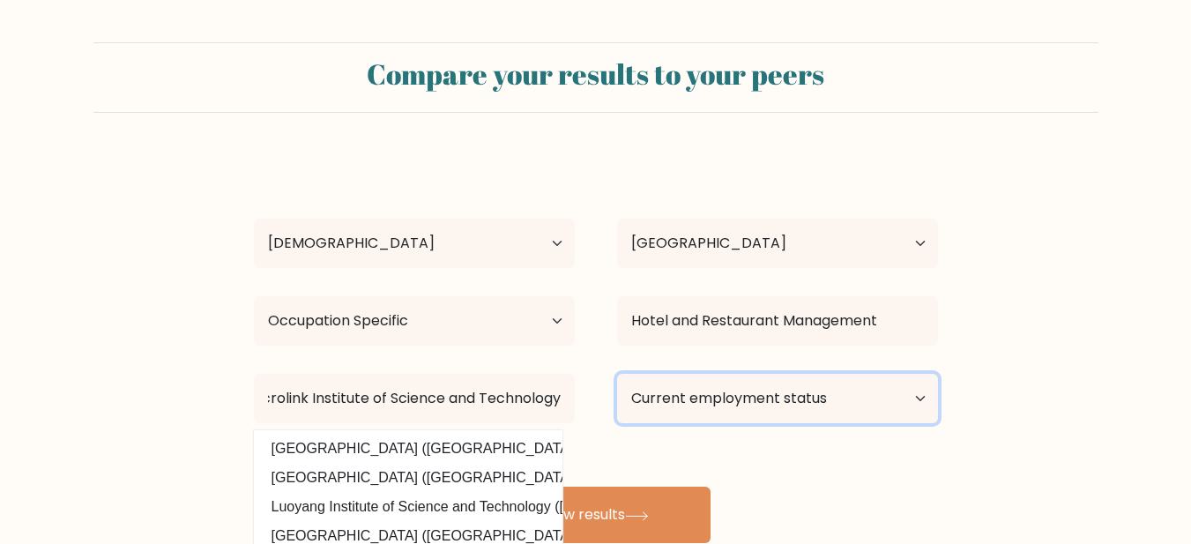
scroll to position [0, 0]
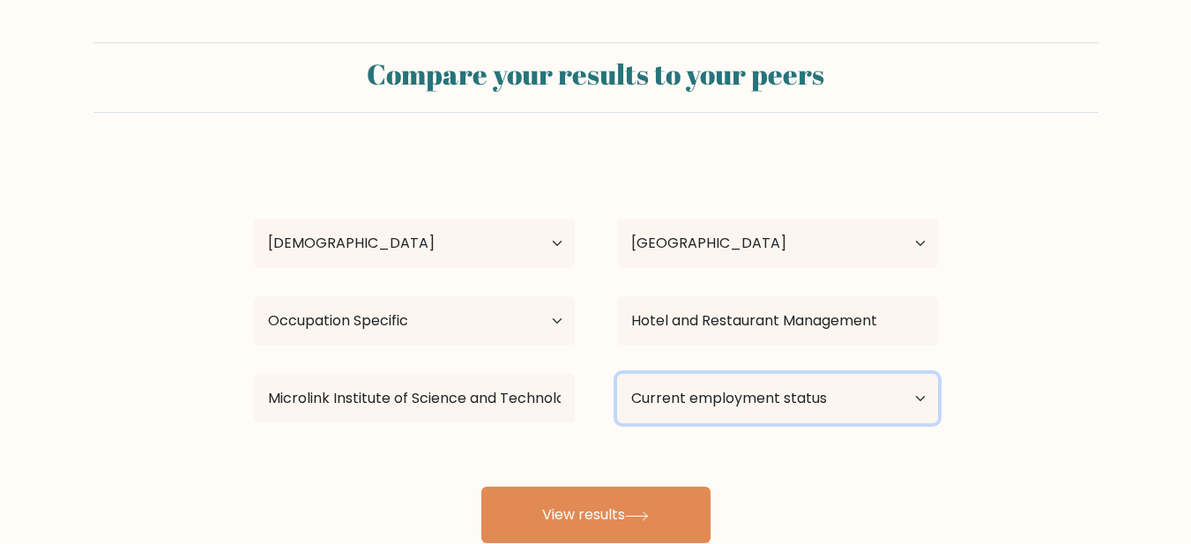
click at [901, 408] on select "Current employment status Employed Student Retired Other / prefer not to answer" at bounding box center [777, 398] width 321 height 49
select select "other"
click at [617, 374] on select "Current employment status Employed Student Retired Other / prefer not to answer" at bounding box center [777, 398] width 321 height 49
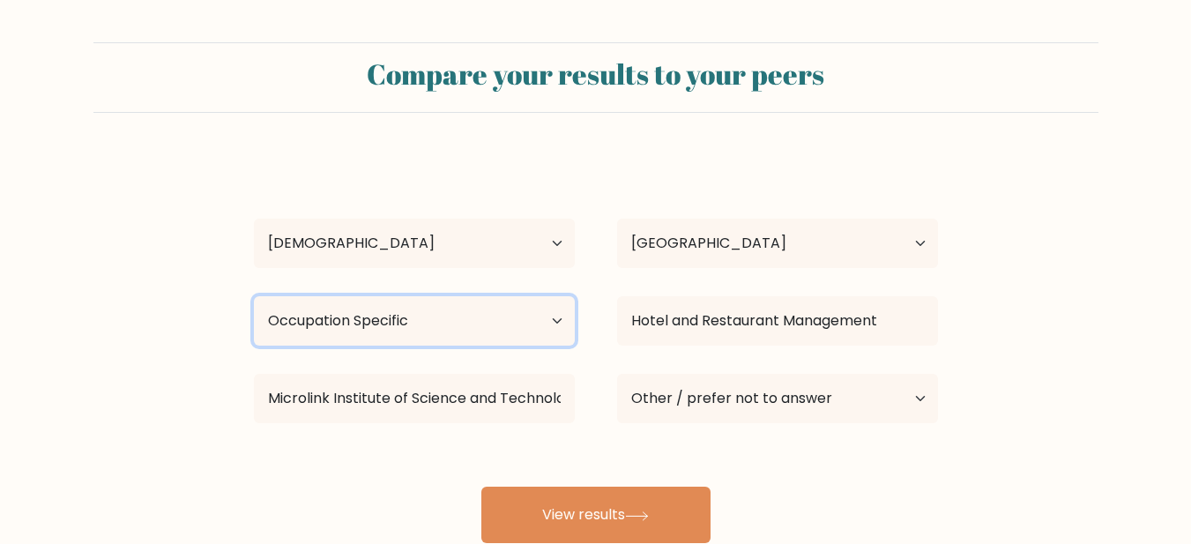
drag, startPoint x: 521, startPoint y: 329, endPoint x: 500, endPoint y: 332, distance: 21.5
click at [521, 329] on select "Highest education level No schooling Primary Lower Secondary Upper Secondary Oc…" at bounding box center [414, 320] width 321 height 49
click at [254, 296] on select "Highest education level No schooling Primary Lower Secondary Upper Secondary Oc…" at bounding box center [414, 320] width 321 height 49
click at [564, 327] on select "Highest education level No schooling Primary Lower Secondary Upper Secondary Oc…" at bounding box center [414, 320] width 321 height 49
click at [254, 296] on select "Highest education level No schooling Primary Lower Secondary Upper Secondary Oc…" at bounding box center [414, 320] width 321 height 49
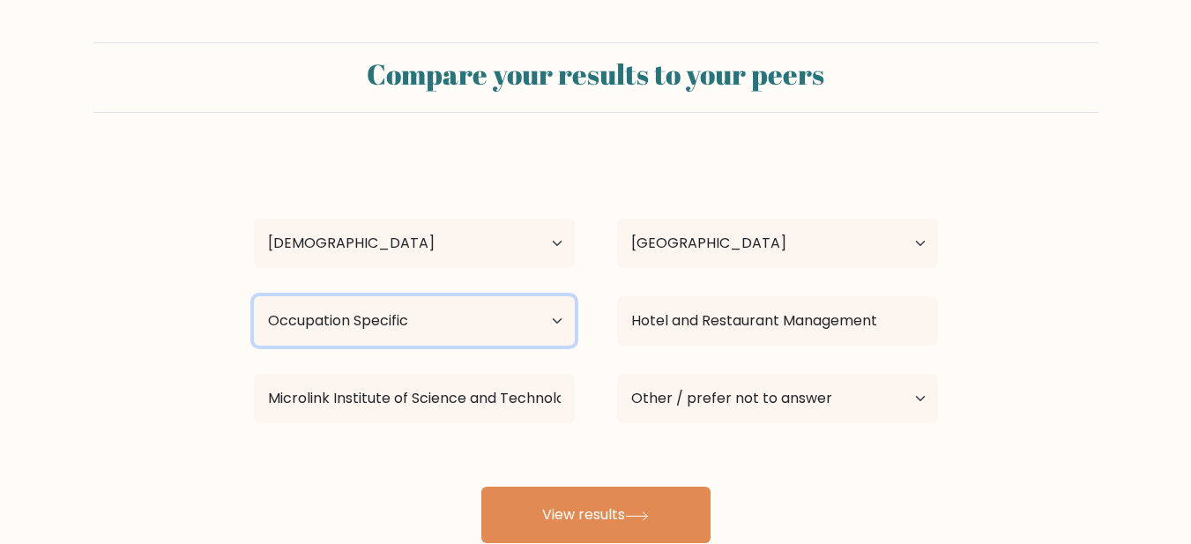
drag, startPoint x: 483, startPoint y: 327, endPoint x: 453, endPoint y: 297, distance: 42.4
click at [483, 327] on select "Highest education level No schooling Primary Lower Secondary Upper Secondary Oc…" at bounding box center [414, 320] width 321 height 49
select select "bachelors_degree"
click at [254, 296] on select "Highest education level No schooling Primary Lower Secondary Upper Secondary Oc…" at bounding box center [414, 320] width 321 height 49
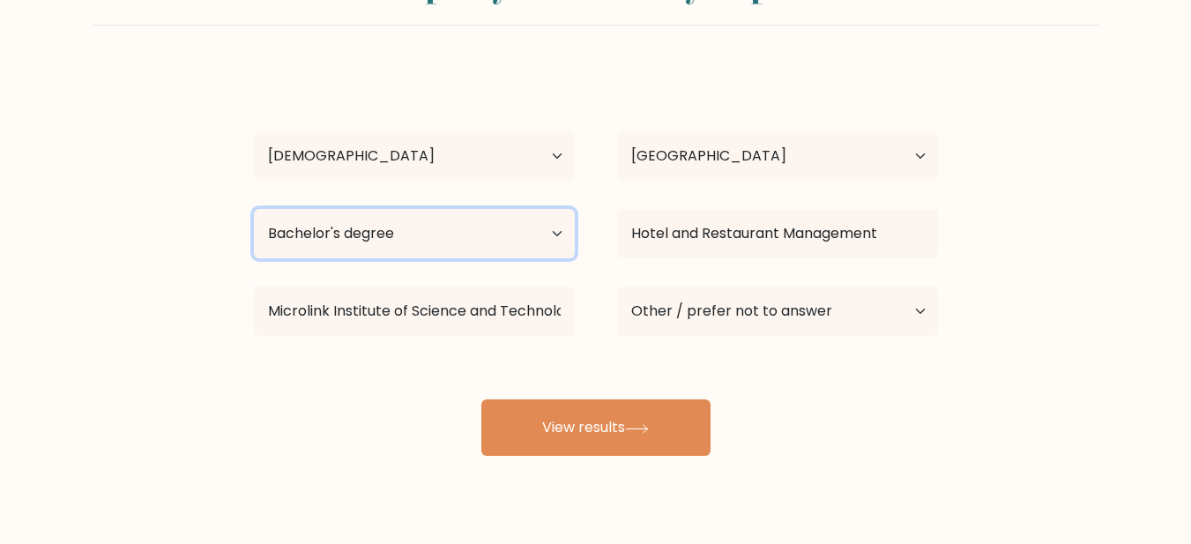
scroll to position [88, 0]
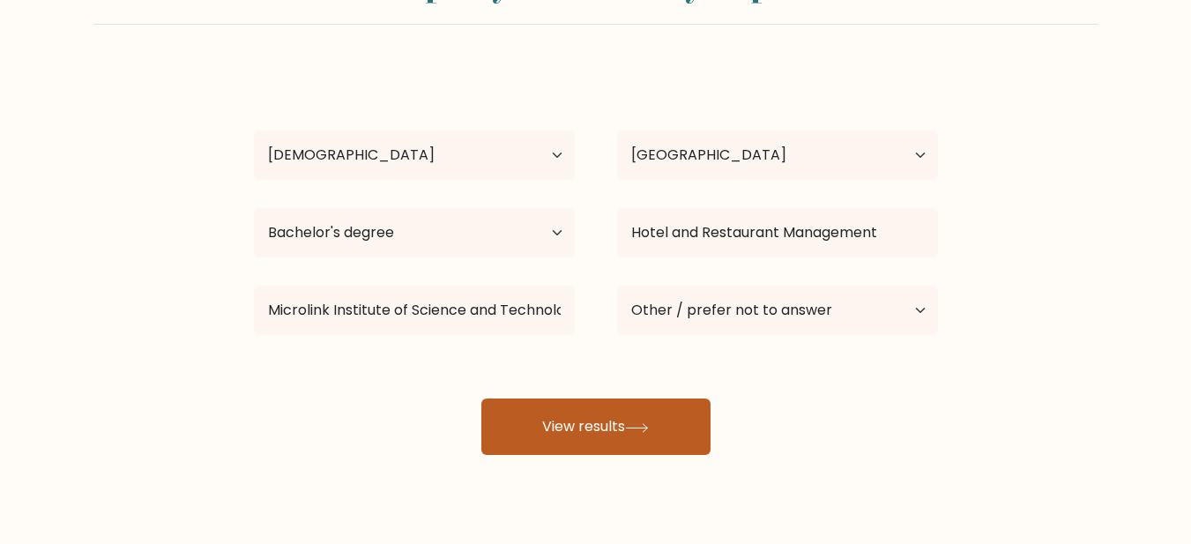
click at [666, 423] on button "View results" at bounding box center [595, 427] width 229 height 56
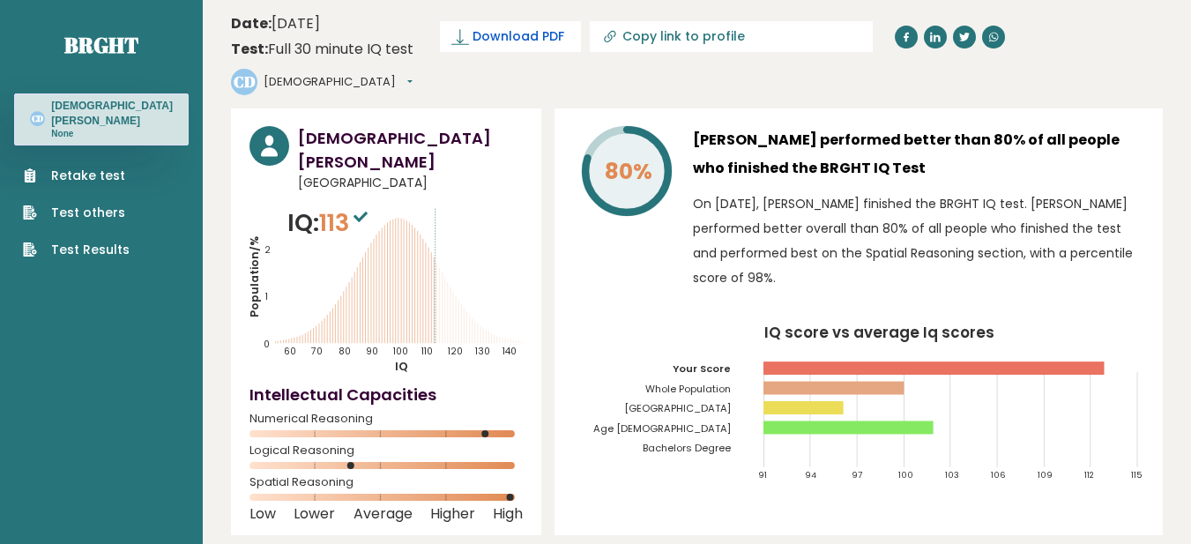
click at [517, 33] on span "Download PDF" at bounding box center [519, 36] width 92 height 19
